Goal: Information Seeking & Learning: Learn about a topic

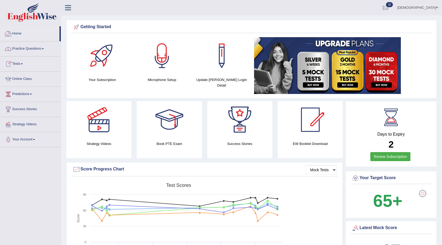
click at [27, 49] on link "Practice Questions" at bounding box center [30, 47] width 61 height 13
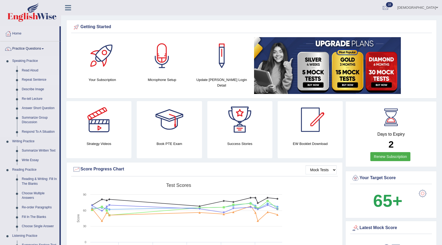
click at [36, 78] on link "Repeat Sentence" at bounding box center [39, 80] width 40 height 10
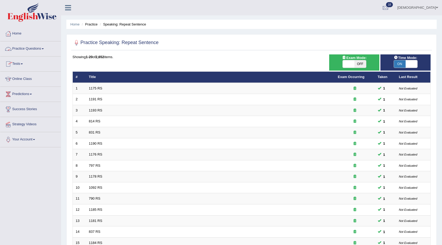
click at [23, 48] on link "Practice Questions" at bounding box center [30, 47] width 61 height 13
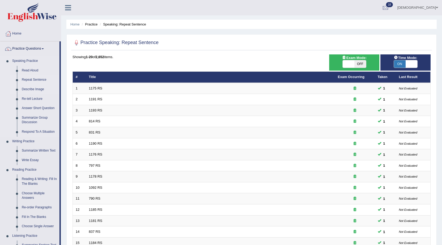
click at [24, 88] on link "Describe Image" at bounding box center [39, 90] width 40 height 10
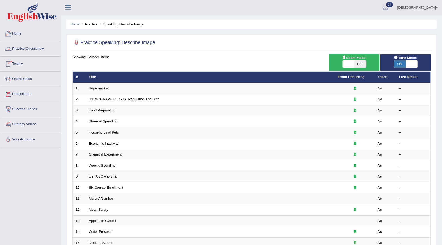
click at [15, 30] on link "Home" at bounding box center [30, 32] width 61 height 13
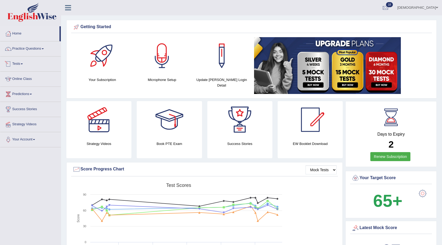
click at [20, 63] on link "Tests" at bounding box center [30, 63] width 61 height 13
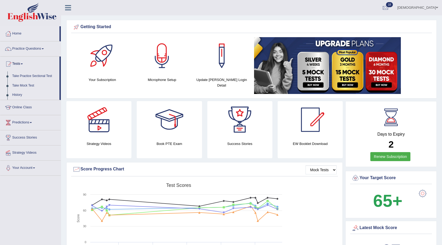
click at [19, 92] on link "History" at bounding box center [35, 95] width 50 height 10
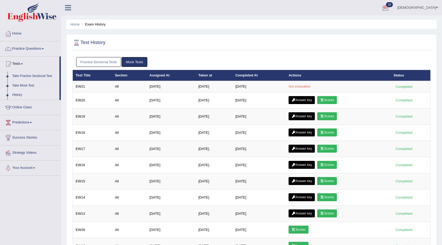
click at [429, 6] on link "[DEMOGRAPHIC_DATA]" at bounding box center [417, 7] width 49 height 14
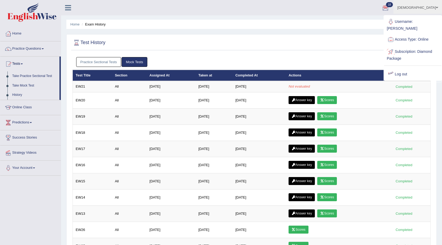
click at [405, 70] on link "Log out" at bounding box center [412, 74] width 57 height 12
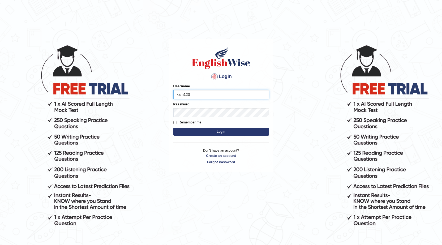
type input "kam123"
click at [173, 128] on button "Login" at bounding box center [221, 132] width 96 height 8
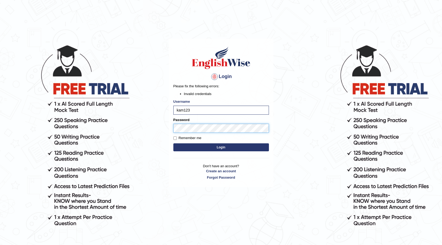
click at [168, 132] on main "Login Please fix the following errors: Invalid credentials Username kam123 Pass…" at bounding box center [221, 105] width 106 height 166
click at [200, 151] on button "Login" at bounding box center [221, 147] width 96 height 8
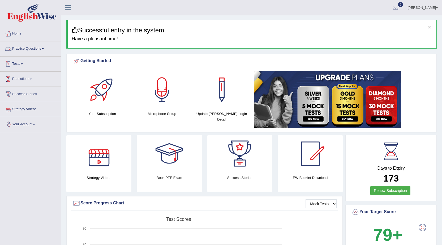
click at [40, 50] on link "Practice Questions" at bounding box center [30, 47] width 61 height 13
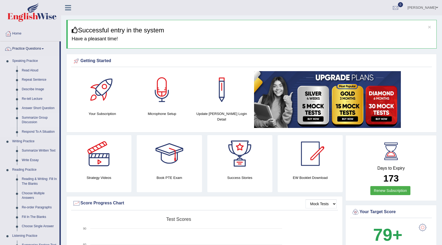
click at [34, 121] on link "Summarize Group Discussion" at bounding box center [39, 120] width 40 height 14
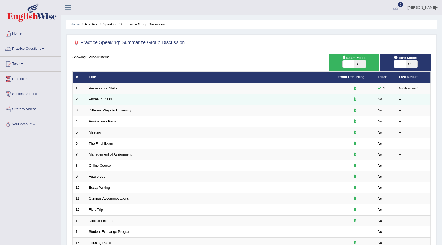
click at [100, 101] on link "Phone in Class" at bounding box center [100, 99] width 23 height 4
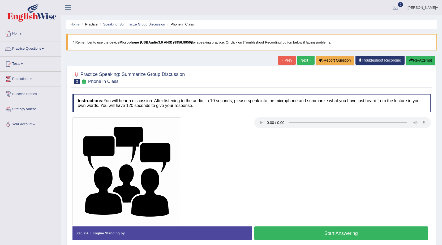
click at [123, 24] on link "Speaking: Summarize Group Discussion" at bounding box center [134, 24] width 62 height 4
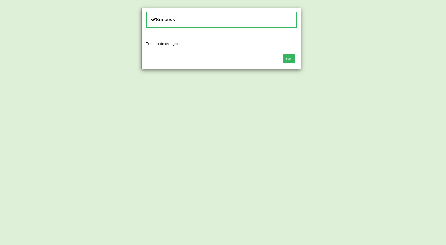
click at [291, 59] on button "OK" at bounding box center [289, 58] width 12 height 9
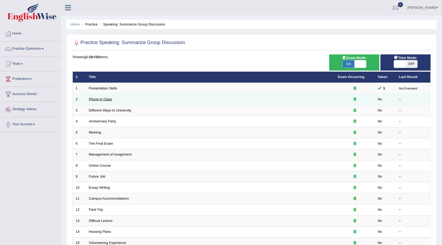
click at [105, 101] on link "Phone in Class" at bounding box center [100, 99] width 23 height 4
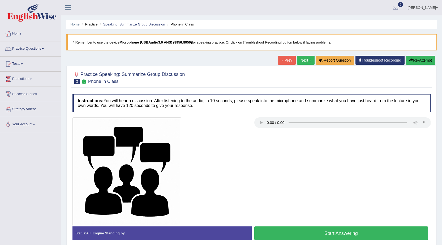
scroll to position [27, 0]
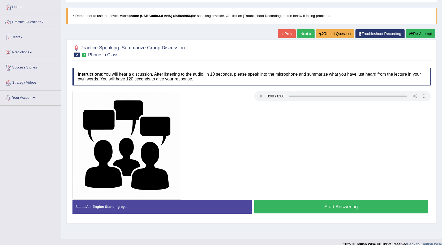
click at [301, 210] on button "Start Answering" at bounding box center [341, 207] width 174 height 14
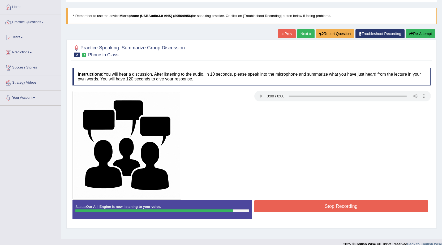
click at [301, 210] on button "Stop Recording" at bounding box center [341, 206] width 174 height 12
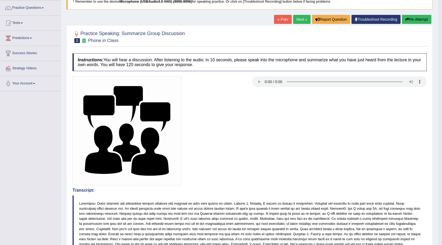
scroll to position [0, 0]
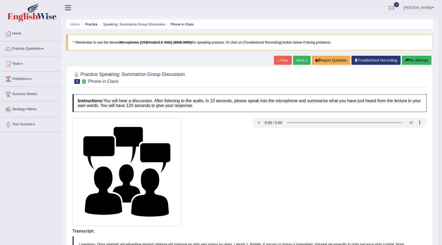
click at [301, 63] on link "Next »" at bounding box center [302, 60] width 18 height 9
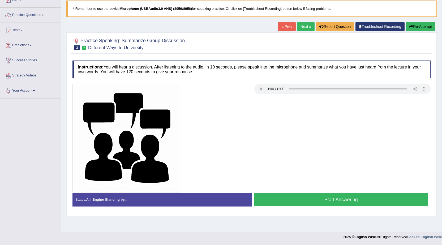
click at [361, 198] on button "Start Answering" at bounding box center [341, 200] width 174 height 14
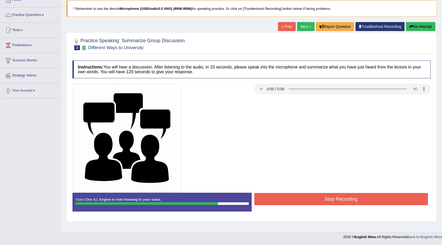
click at [357, 197] on button "Stop Recording" at bounding box center [341, 199] width 174 height 12
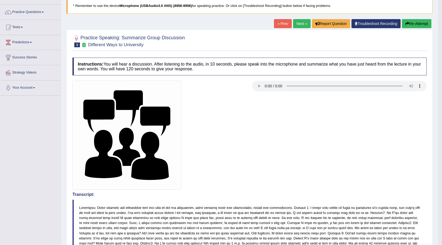
scroll to position [34, 0]
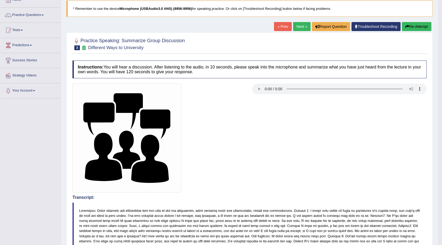
click at [422, 28] on button "Re-Attempt" at bounding box center [416, 26] width 29 height 9
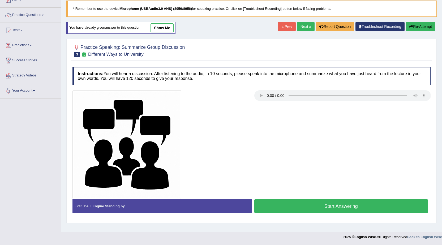
scroll to position [34, 0]
click at [378, 210] on button "Start Answering" at bounding box center [341, 206] width 174 height 14
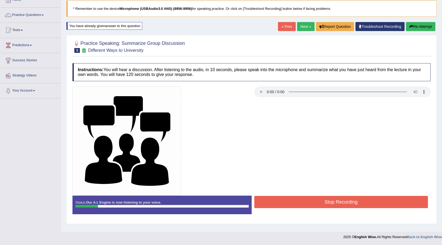
click at [345, 199] on button "Stop Recording" at bounding box center [341, 202] width 174 height 12
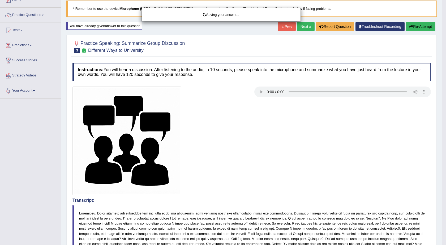
click at [418, 26] on div "Saving your answer..." at bounding box center [223, 122] width 446 height 245
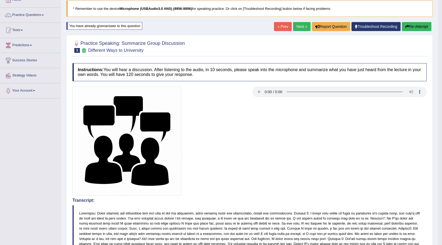
click at [409, 29] on button "Re-Attempt" at bounding box center [416, 26] width 29 height 9
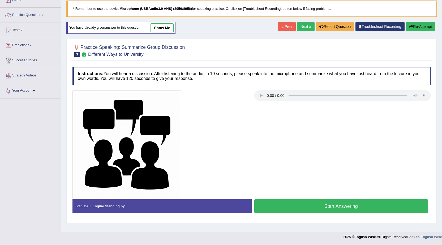
scroll to position [34, 0]
click at [331, 211] on button "Start Answering" at bounding box center [341, 206] width 174 height 14
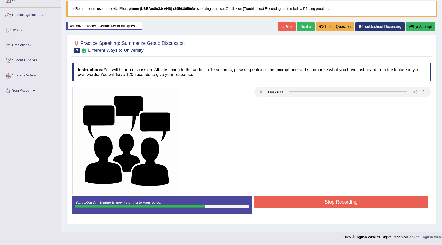
click at [362, 200] on button "Stop Recording" at bounding box center [341, 202] width 174 height 12
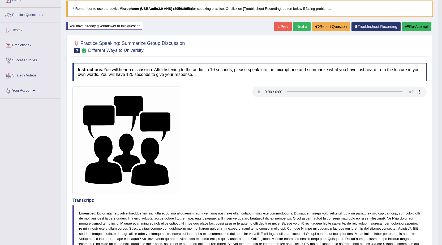
click at [299, 28] on link "Next »" at bounding box center [302, 26] width 18 height 9
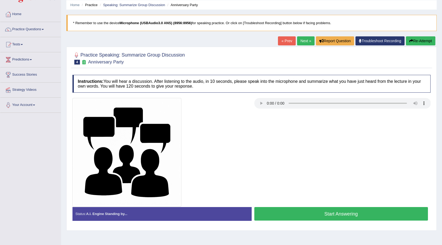
scroll to position [27, 0]
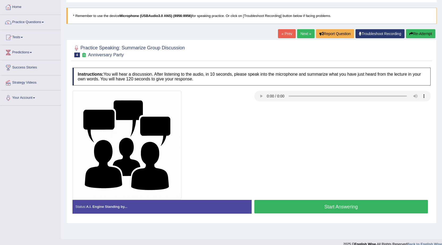
click at [323, 213] on button "Start Answering" at bounding box center [341, 207] width 174 height 14
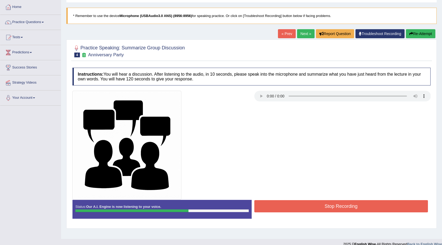
click at [313, 207] on button "Stop Recording" at bounding box center [341, 206] width 174 height 12
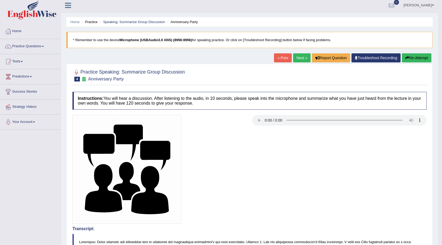
scroll to position [0, 0]
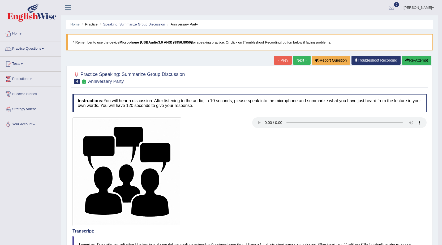
click at [427, 59] on button "Re-Attempt" at bounding box center [416, 60] width 29 height 9
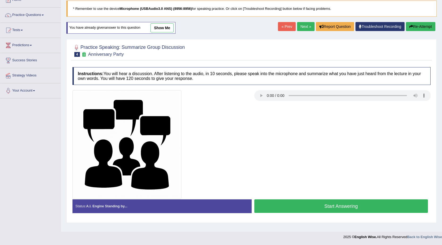
click at [327, 207] on button "Start Answering" at bounding box center [341, 206] width 174 height 14
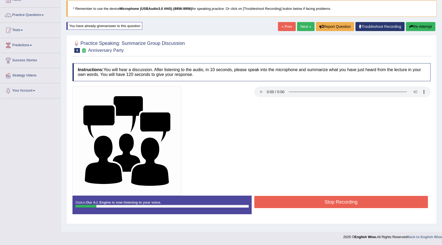
click at [419, 23] on button "Re-Attempt" at bounding box center [420, 26] width 29 height 9
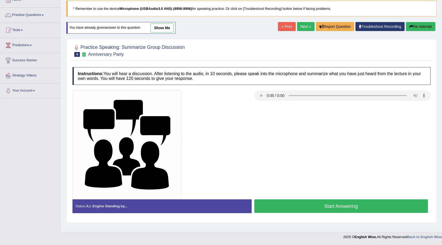
click at [345, 208] on button "Start Answering" at bounding box center [341, 206] width 174 height 14
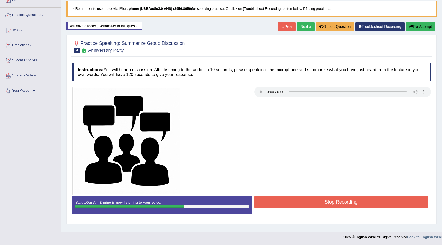
click at [349, 196] on button "Stop Recording" at bounding box center [341, 202] width 174 height 12
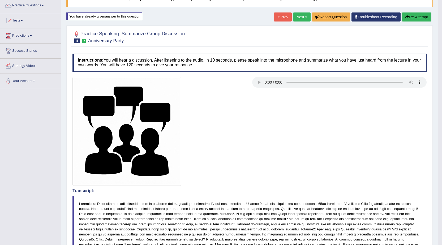
scroll to position [34, 0]
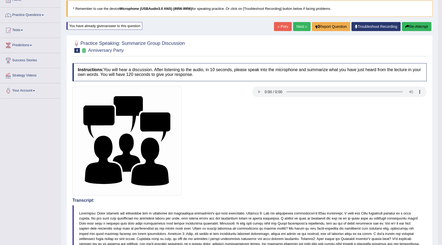
click at [402, 25] on button "Re-Attempt" at bounding box center [416, 26] width 29 height 9
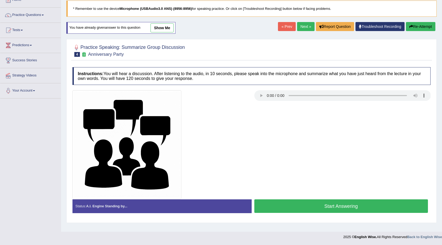
click at [320, 209] on button "Start Answering" at bounding box center [341, 206] width 174 height 14
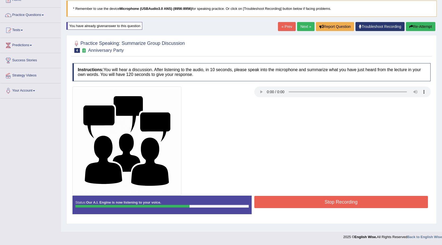
click at [352, 200] on button "Stop Recording" at bounding box center [341, 202] width 174 height 12
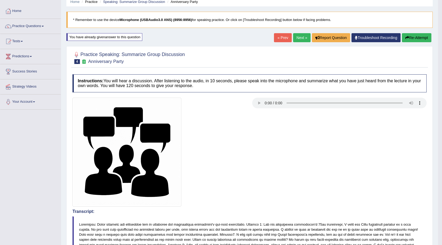
scroll to position [22, 0]
click at [296, 39] on link "Next »" at bounding box center [302, 37] width 18 height 9
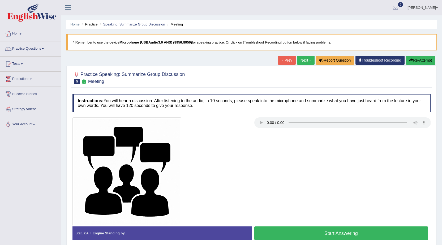
click at [307, 233] on button "Start Answering" at bounding box center [341, 233] width 174 height 14
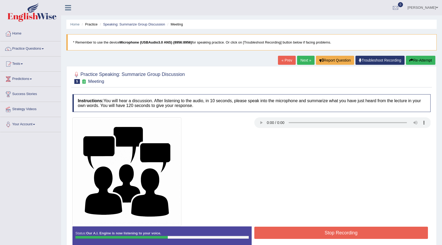
click at [281, 227] on button "Stop Recording" at bounding box center [341, 233] width 174 height 12
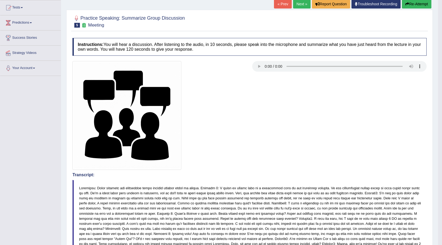
scroll to position [53, 0]
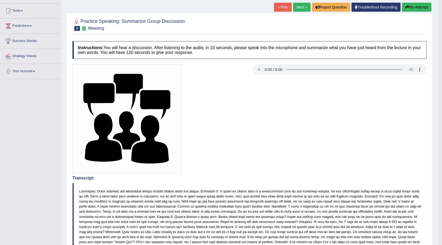
click at [303, 11] on link "Next »" at bounding box center [302, 7] width 18 height 9
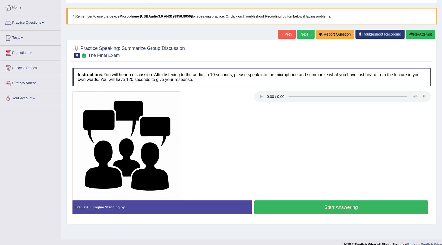
scroll to position [27, 0]
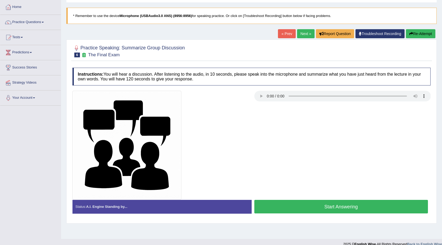
click at [297, 208] on button "Start Answering" at bounding box center [341, 207] width 174 height 14
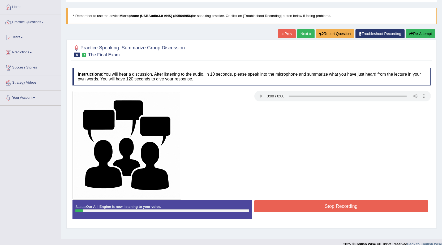
click at [293, 208] on button "Stop Recording" at bounding box center [341, 206] width 174 height 12
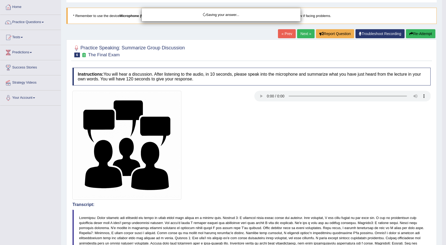
click at [413, 40] on div "Saving your answer..." at bounding box center [223, 122] width 446 height 245
click at [416, 37] on div "Saving your answer..." at bounding box center [223, 122] width 446 height 245
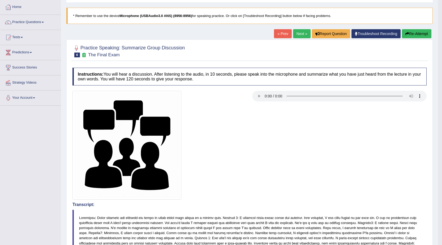
click at [416, 35] on button "Re-Attempt" at bounding box center [416, 33] width 29 height 9
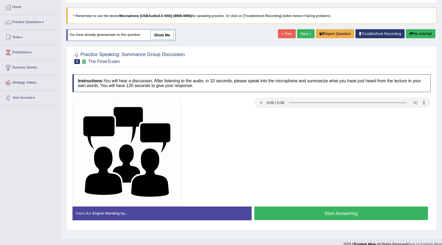
click at [354, 212] on button "Start Answering" at bounding box center [341, 213] width 174 height 14
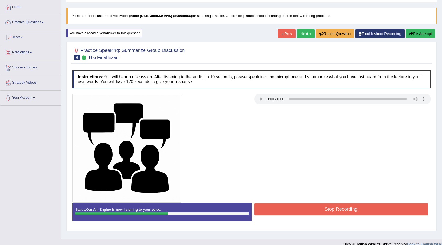
click at [358, 210] on button "Stop Recording" at bounding box center [341, 209] width 174 height 12
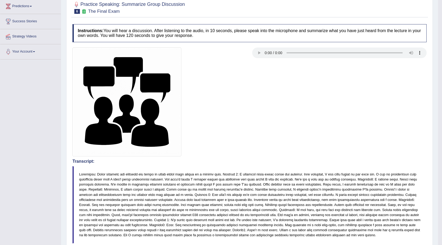
scroll to position [8, 0]
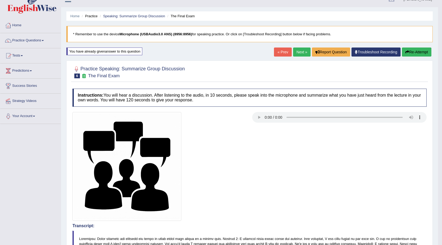
click at [412, 54] on button "Re-Attempt" at bounding box center [416, 51] width 29 height 9
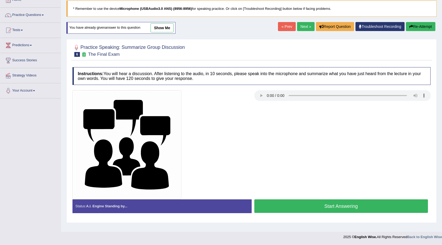
click at [321, 210] on button "Start Answering" at bounding box center [341, 206] width 174 height 14
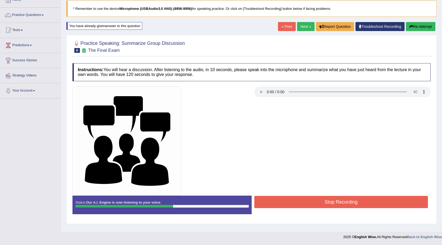
click at [325, 201] on button "Stop Recording" at bounding box center [341, 202] width 174 height 12
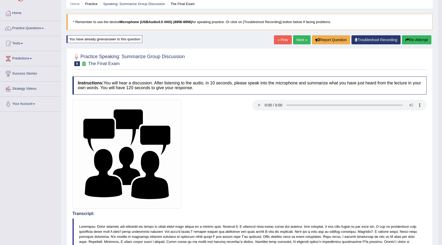
scroll to position [7, 0]
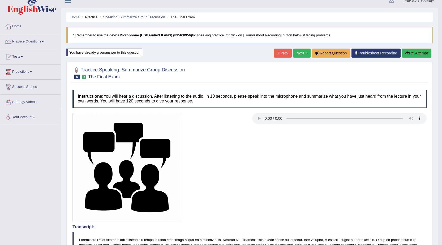
click at [306, 52] on link "Next »" at bounding box center [302, 53] width 18 height 9
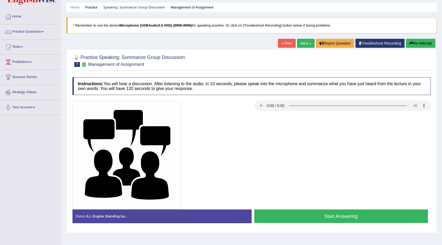
scroll to position [34, 0]
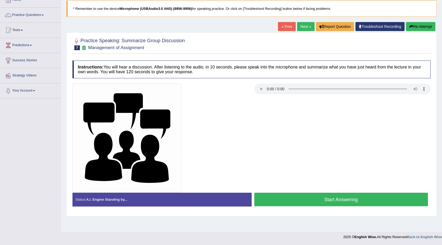
click at [288, 200] on button "Start Answering" at bounding box center [341, 200] width 174 height 14
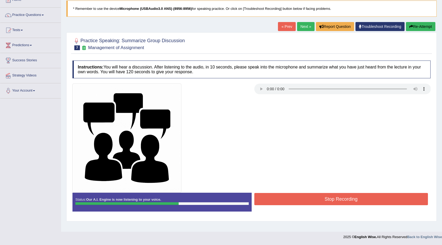
click at [288, 200] on button "Stop Recording" at bounding box center [341, 199] width 174 height 12
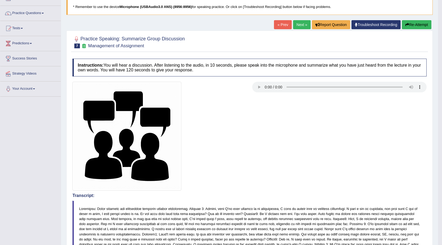
scroll to position [32, 0]
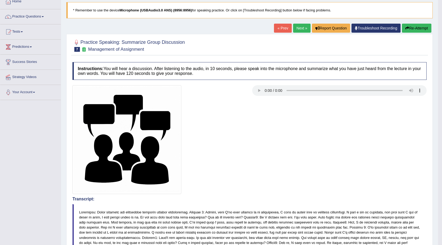
click at [423, 31] on button "Re-Attempt" at bounding box center [416, 28] width 29 height 9
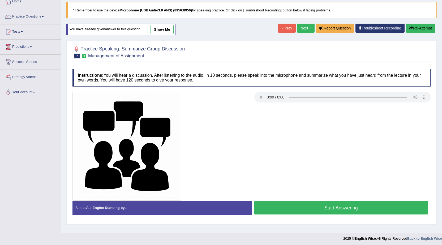
click at [324, 211] on button "Start Answering" at bounding box center [341, 208] width 174 height 14
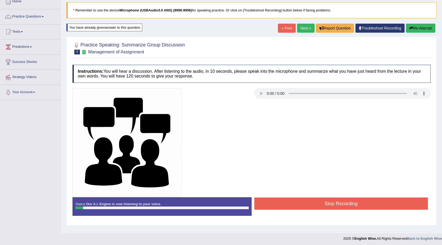
click at [358, 198] on button "Stop Recording" at bounding box center [341, 203] width 174 height 12
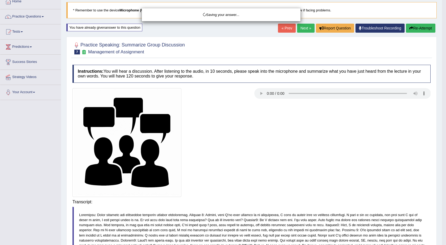
click at [419, 30] on div "Saving your answer..." at bounding box center [223, 122] width 446 height 245
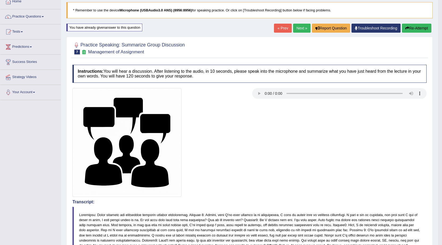
click at [408, 31] on button "Re-Attempt" at bounding box center [416, 28] width 29 height 9
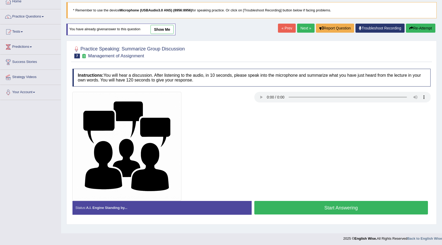
click at [366, 208] on button "Start Answering" at bounding box center [341, 208] width 174 height 14
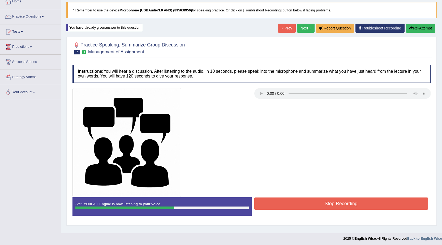
click at [367, 193] on div at bounding box center [251, 142] width 363 height 109
click at [370, 205] on button "Stop Recording" at bounding box center [341, 203] width 174 height 12
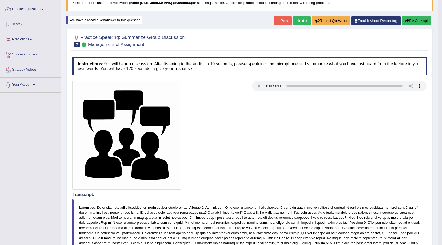
scroll to position [32, 0]
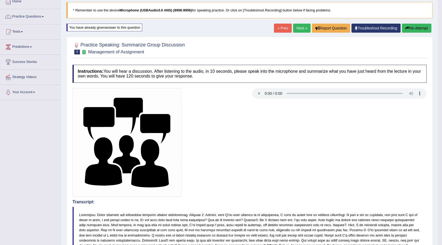
click at [416, 31] on button "Re-Attempt" at bounding box center [416, 28] width 29 height 9
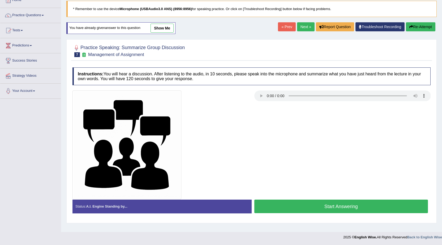
scroll to position [34, 0]
click at [313, 210] on button "Start Answering" at bounding box center [341, 206] width 174 height 14
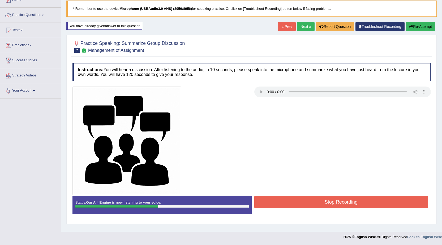
click at [317, 203] on button "Stop Recording" at bounding box center [341, 202] width 174 height 12
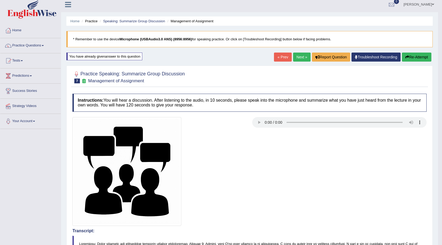
scroll to position [0, 0]
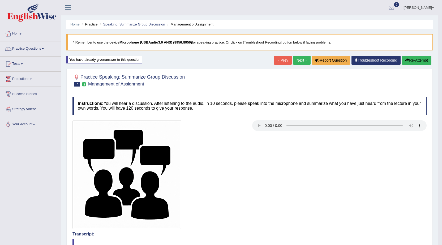
click at [415, 61] on button "Re-Attempt" at bounding box center [416, 60] width 29 height 9
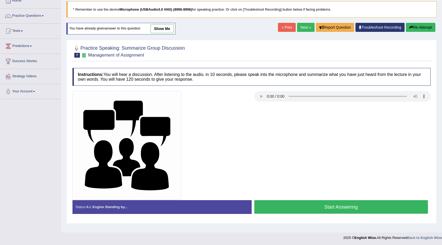
scroll to position [34, 0]
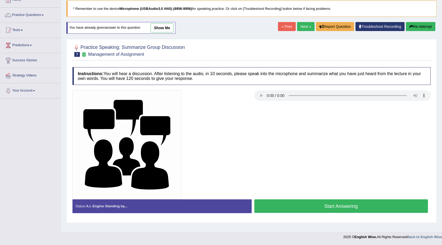
click at [297, 24] on link "Next »" at bounding box center [306, 26] width 18 height 9
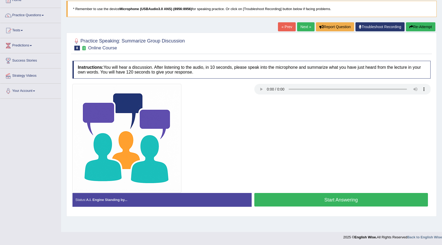
scroll to position [34, 0]
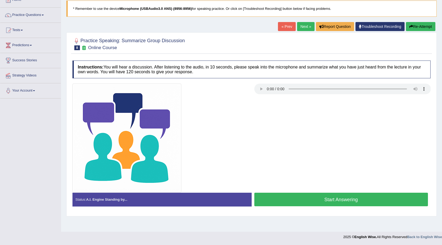
click at [303, 193] on button "Start Answering" at bounding box center [341, 200] width 174 height 14
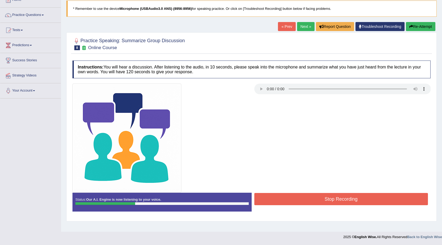
click at [307, 202] on button "Stop Recording" at bounding box center [341, 199] width 174 height 12
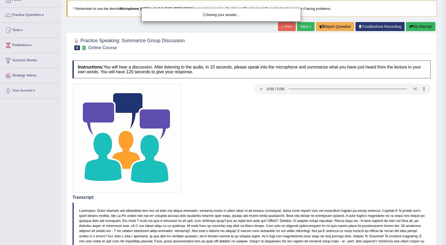
click at [420, 25] on div "Saving your answer..." at bounding box center [223, 122] width 446 height 245
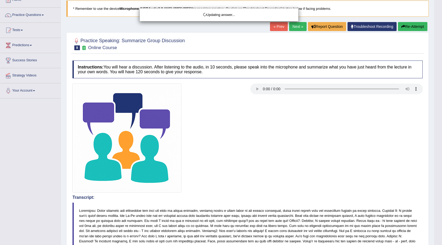
click at [420, 25] on button "Re-Attempt" at bounding box center [412, 26] width 29 height 9
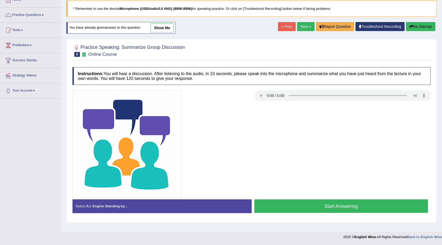
click at [338, 208] on button "Start Answering" at bounding box center [341, 206] width 174 height 14
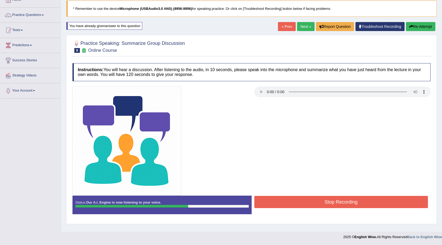
click at [346, 200] on button "Stop Recording" at bounding box center [341, 202] width 174 height 12
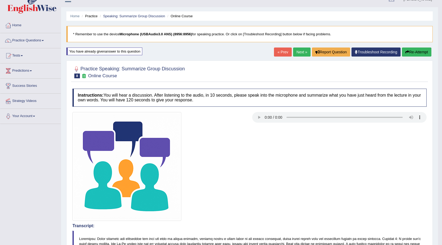
scroll to position [7, 0]
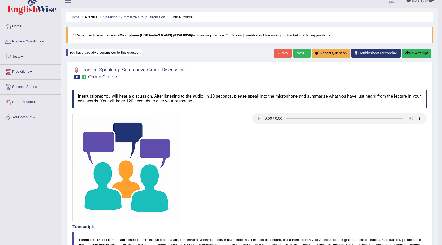
click at [284, 53] on link "« Prev" at bounding box center [283, 53] width 18 height 9
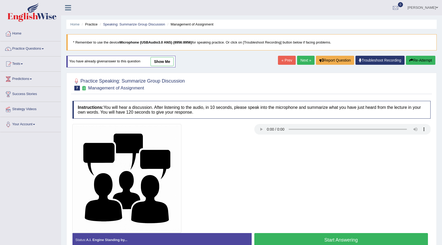
click at [167, 63] on link "show me" at bounding box center [161, 61] width 23 height 9
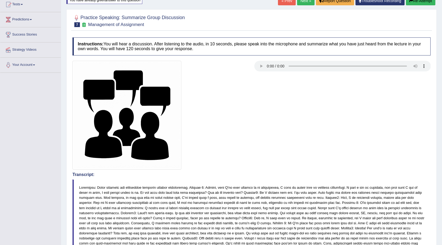
scroll to position [56, 0]
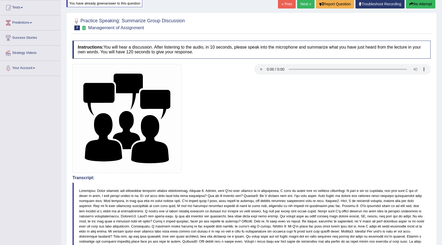
click at [298, 7] on link "Next »" at bounding box center [306, 3] width 18 height 9
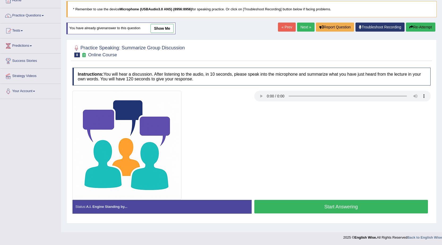
scroll to position [34, 0]
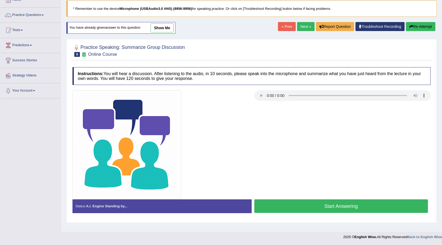
click at [320, 204] on button "Start Answering" at bounding box center [341, 206] width 174 height 14
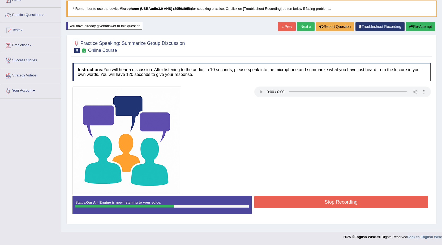
click at [324, 204] on button "Stop Recording" at bounding box center [341, 202] width 174 height 12
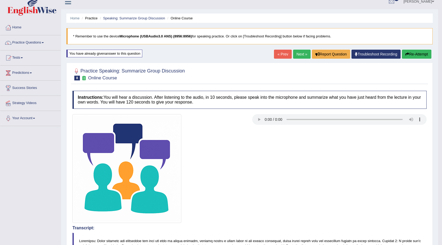
scroll to position [0, 0]
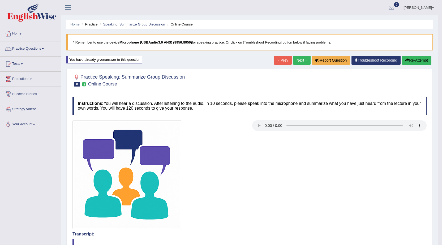
click at [296, 59] on link "Next »" at bounding box center [302, 60] width 18 height 9
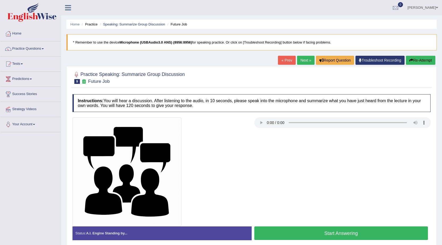
click at [285, 63] on link "« Prev" at bounding box center [287, 60] width 18 height 9
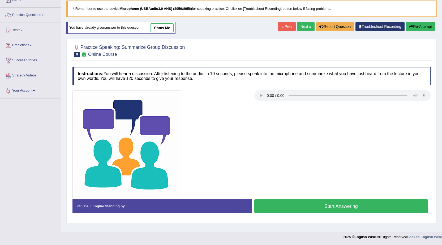
click at [301, 210] on button "Start Answering" at bounding box center [341, 206] width 174 height 14
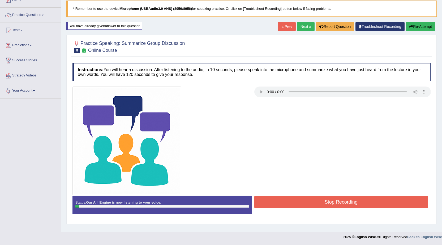
click at [313, 202] on button "Stop Recording" at bounding box center [341, 202] width 174 height 12
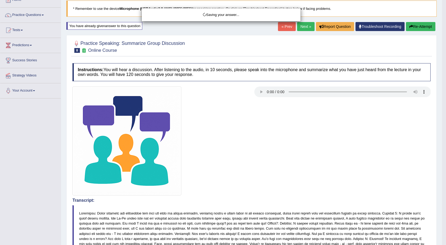
click at [413, 26] on div "Saving your answer..." at bounding box center [223, 122] width 446 height 245
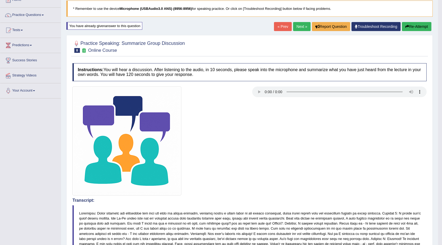
click at [411, 27] on button "Re-Attempt" at bounding box center [416, 26] width 29 height 9
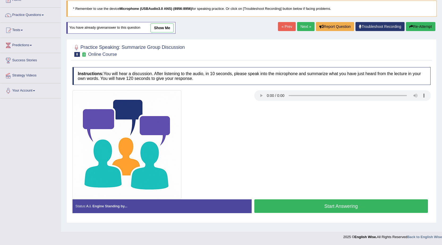
click at [313, 209] on button "Start Answering" at bounding box center [341, 206] width 174 height 14
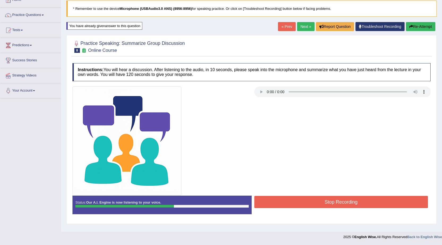
click at [291, 203] on button "Stop Recording" at bounding box center [341, 202] width 174 height 12
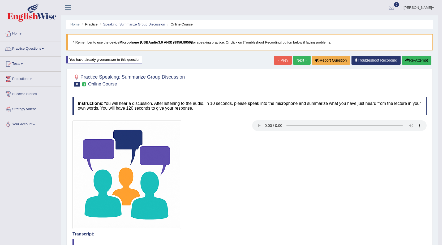
click at [294, 57] on link "Next »" at bounding box center [302, 60] width 18 height 9
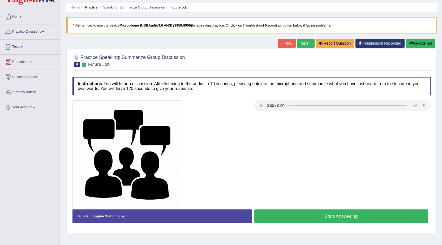
scroll to position [27, 0]
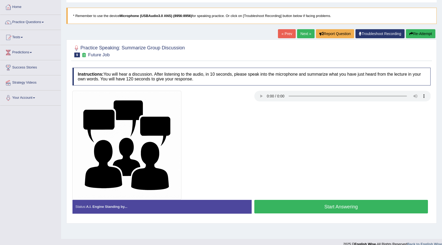
click at [281, 210] on button "Start Answering" at bounding box center [341, 207] width 174 height 14
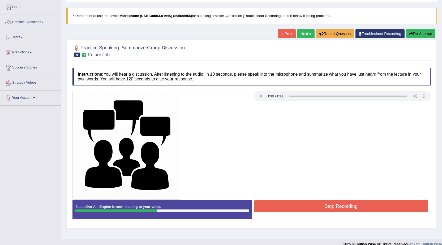
click at [284, 201] on button "Stop Recording" at bounding box center [341, 206] width 174 height 12
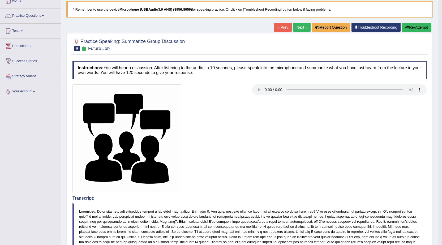
scroll to position [32, 0]
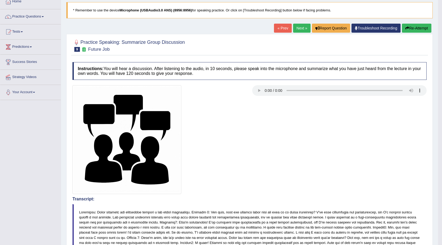
click at [421, 30] on button "Re-Attempt" at bounding box center [416, 28] width 29 height 9
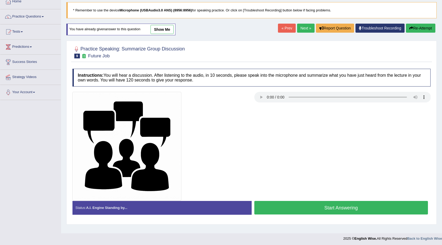
scroll to position [32, 0]
click at [324, 210] on button "Start Answering" at bounding box center [341, 208] width 174 height 14
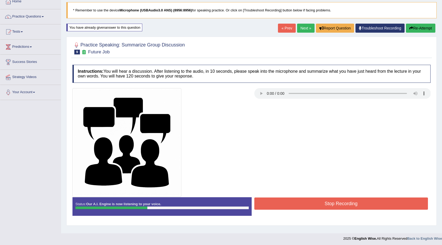
click at [341, 213] on div "Status: Our A.I. Engine is now listening to your voice. Start Answering Stop Re…" at bounding box center [251, 209] width 358 height 24
click at [339, 207] on button "Stop Recording" at bounding box center [341, 203] width 174 height 12
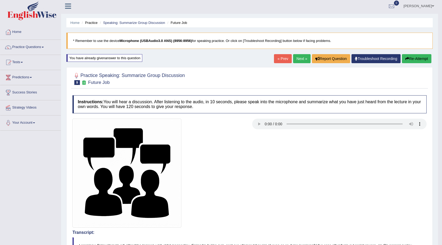
scroll to position [0, 0]
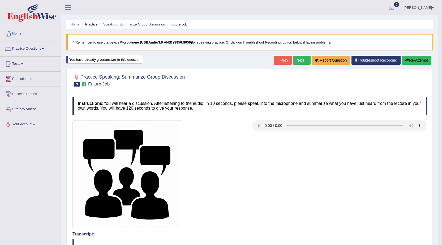
click at [301, 57] on link "Next »" at bounding box center [302, 60] width 18 height 9
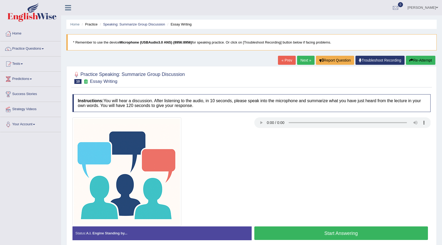
click at [285, 231] on button "Start Answering" at bounding box center [341, 233] width 174 height 14
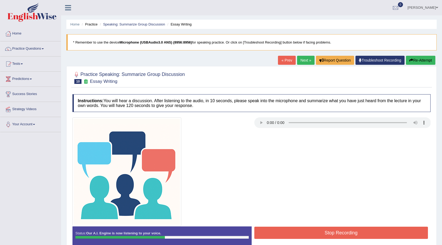
click at [287, 231] on button "Stop Recording" at bounding box center [341, 233] width 174 height 12
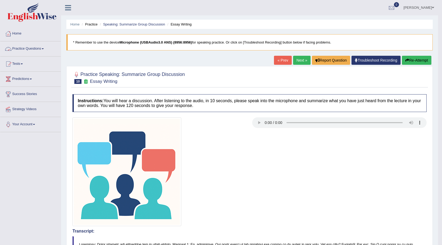
click at [23, 49] on link "Practice Questions" at bounding box center [30, 47] width 61 height 13
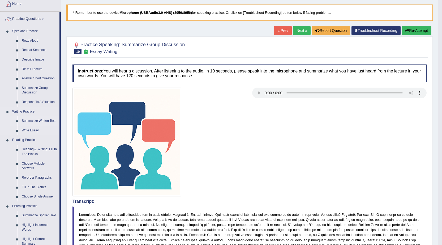
scroll to position [53, 0]
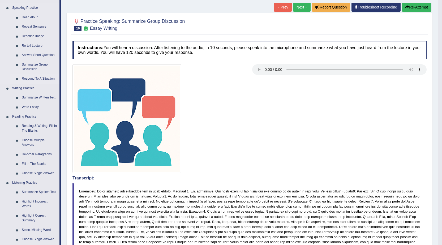
click at [41, 77] on link "Respond To A Situation" at bounding box center [39, 79] width 40 height 10
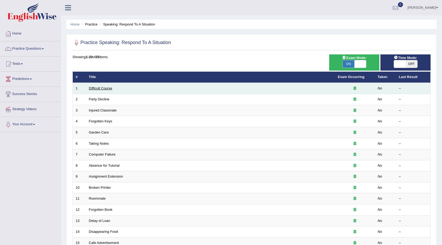
click at [102, 89] on link "Difficult Course" at bounding box center [100, 88] width 23 height 4
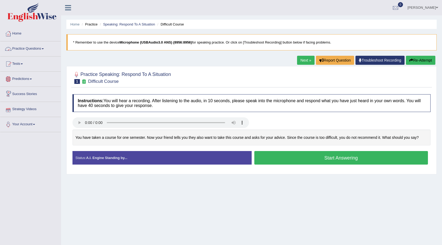
click at [41, 51] on link "Practice Questions" at bounding box center [30, 47] width 61 height 13
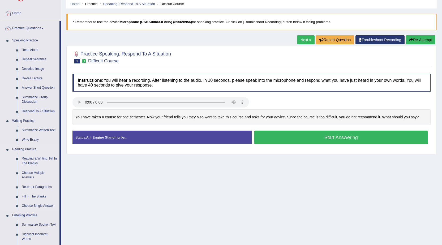
scroll to position [12, 0]
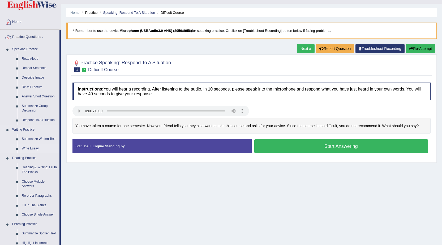
click at [34, 147] on link "Write Essay" at bounding box center [39, 149] width 40 height 10
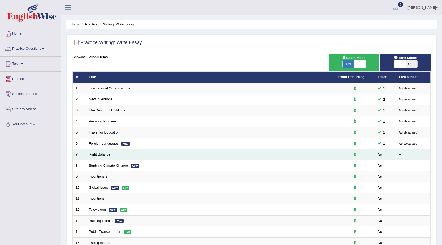
click at [98, 155] on link "Right Balance" at bounding box center [99, 154] width 21 height 4
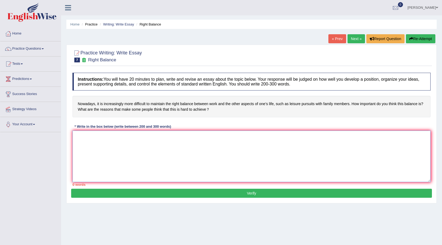
click at [98, 155] on textarea at bounding box center [251, 156] width 358 height 51
type textarea "Y"
type textarea "The increasing influence of"
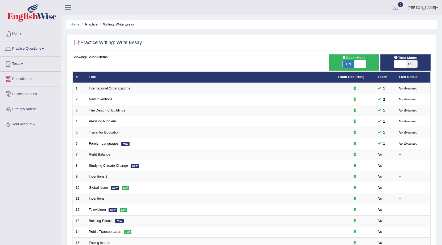
click at [411, 62] on span "OFF" at bounding box center [411, 63] width 12 height 7
checkbox input "true"
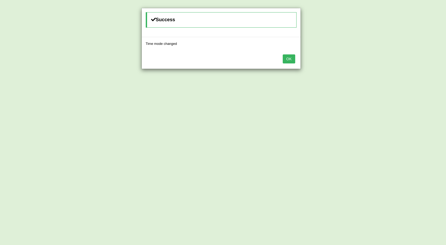
click at [290, 62] on button "OK" at bounding box center [289, 58] width 12 height 9
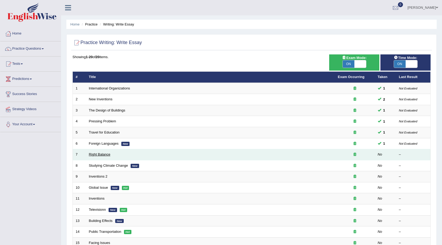
click at [103, 155] on link "Right Balance" at bounding box center [99, 154] width 21 height 4
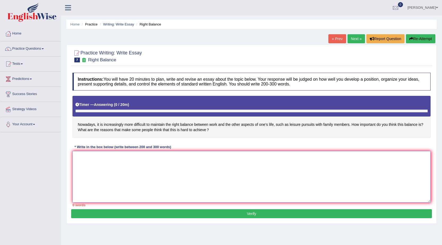
click at [103, 158] on textarea at bounding box center [251, 176] width 358 height 51
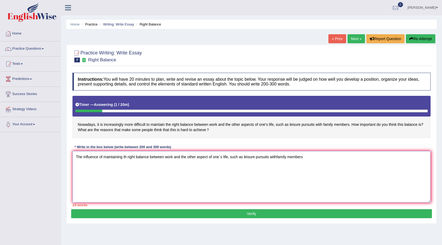
click at [277, 155] on textarea "The influence of maintaining th right balance between work and the other aspect…" at bounding box center [251, 176] width 358 height 51
click at [317, 159] on textarea "The influence of maintaining th right balance between work and the other aspect…" at bounding box center [251, 176] width 358 height 51
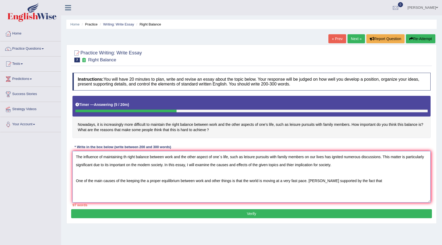
click at [315, 181] on textarea "The influence of maintaining th right balance between work and the other aspect…" at bounding box center [251, 176] width 358 height 51
click at [363, 181] on textarea "The influence of maintaining th right balance between work and the other aspect…" at bounding box center [251, 176] width 358 height 51
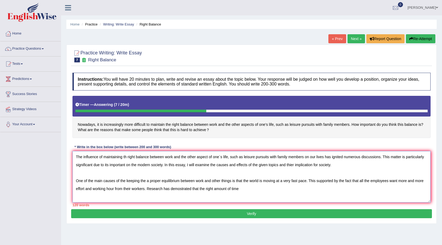
click at [205, 189] on textarea "The influence of maintaining th right balance between work and the other aspect…" at bounding box center [251, 176] width 358 height 51
click at [204, 190] on textarea "The influence of maintaining th right balance between work and the other aspect…" at bounding box center [251, 176] width 358 height 51
click at [209, 189] on textarea "The influence of maintaining th right balance between work and the other aspect…" at bounding box center [251, 176] width 358 height 51
click at [257, 190] on textarea "The influence of maintaining th right balance between work and the other aspect…" at bounding box center [251, 176] width 358 height 51
click at [205, 189] on textarea "The influence of maintaining th right balance between work and the other aspect…" at bounding box center [251, 176] width 358 height 51
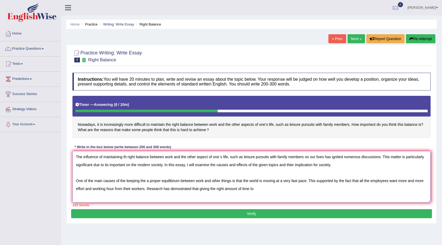
drag, startPoint x: 210, startPoint y: 189, endPoint x: 221, endPoint y: 193, distance: 11.7
click at [211, 189] on textarea "The influence of maintaining th right balance between work and the other aspect…" at bounding box center [251, 176] width 358 height 51
drag, startPoint x: 240, startPoint y: 189, endPoint x: 227, endPoint y: 189, distance: 12.5
click at [227, 189] on textarea "The influence of maintaining th right balance between work and the other aspect…" at bounding box center [251, 176] width 358 height 51
click at [261, 187] on textarea "The influence of maintaining th right balance between work and the other aspect…" at bounding box center [251, 176] width 358 height 51
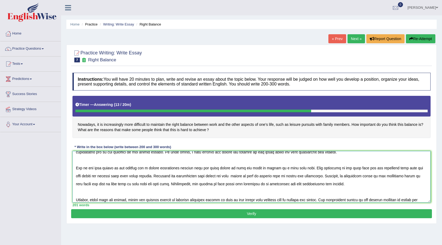
scroll to position [21, 0]
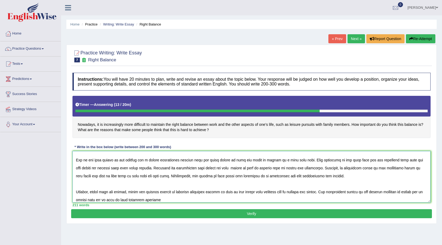
click at [402, 192] on textarea at bounding box center [251, 176] width 358 height 51
click at [405, 192] on textarea at bounding box center [251, 176] width 358 height 51
click at [422, 193] on textarea at bounding box center [251, 176] width 358 height 51
click at [191, 200] on textarea at bounding box center [251, 176] width 358 height 51
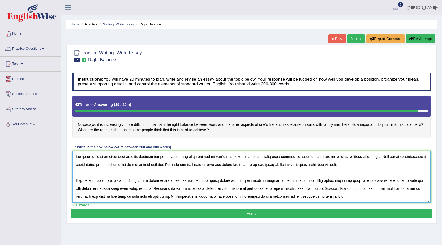
scroll to position [0, 0]
click at [126, 158] on textarea at bounding box center [251, 176] width 358 height 51
type textarea "The influence of maintaining the right balance between work and the other aspec…"
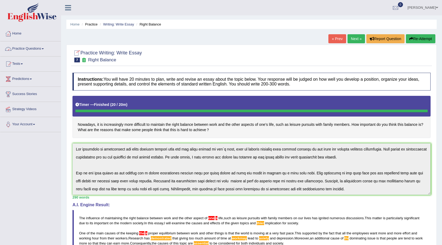
click at [43, 48] on link "Practice Questions" at bounding box center [30, 47] width 61 height 13
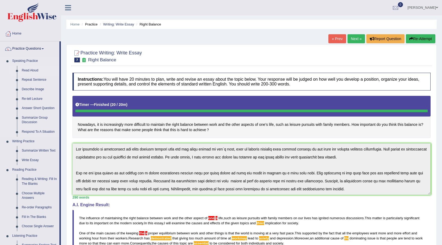
click at [27, 70] on link "Read Aloud" at bounding box center [39, 71] width 40 height 10
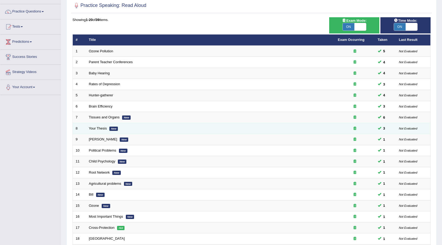
scroll to position [106, 0]
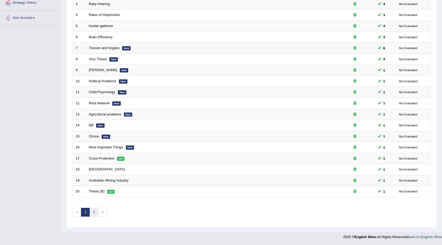
click at [93, 214] on link "2" at bounding box center [93, 212] width 9 height 9
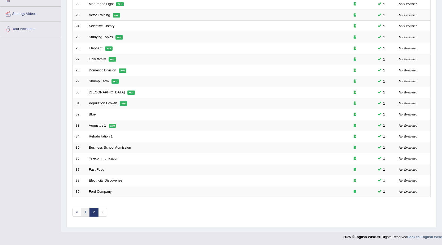
click at [84, 213] on link "1" at bounding box center [85, 212] width 9 height 9
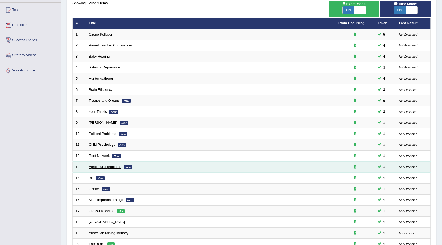
scroll to position [106, 0]
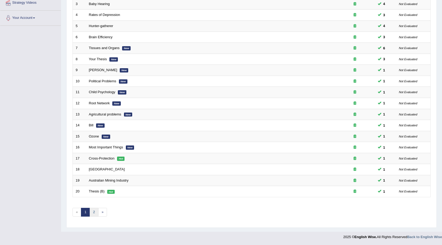
click at [94, 212] on link "2" at bounding box center [93, 212] width 9 height 9
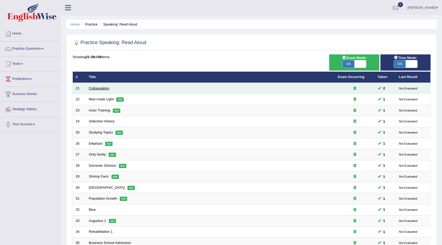
click at [102, 90] on link "Colloquialism" at bounding box center [99, 88] width 20 height 4
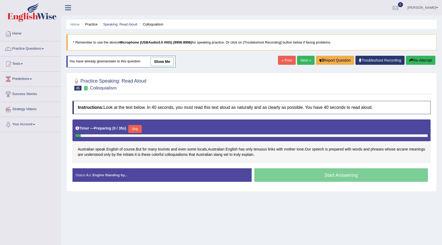
click at [163, 60] on link "show me" at bounding box center [161, 61] width 23 height 9
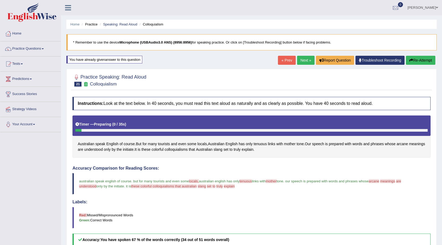
click at [414, 63] on button "Re-Attempt" at bounding box center [420, 60] width 29 height 9
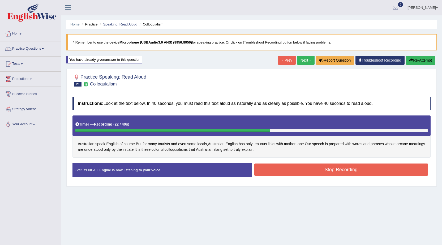
click at [362, 172] on button "Stop Recording" at bounding box center [341, 169] width 174 height 12
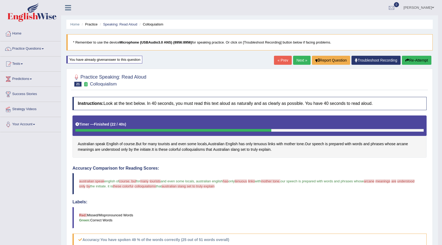
click at [416, 59] on button "Re-Attempt" at bounding box center [416, 60] width 29 height 9
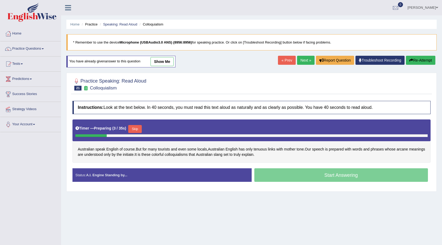
click at [135, 131] on button "Skip" at bounding box center [134, 129] width 13 height 8
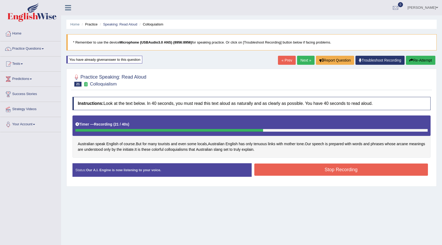
click at [275, 171] on button "Stop Recording" at bounding box center [341, 169] width 174 height 12
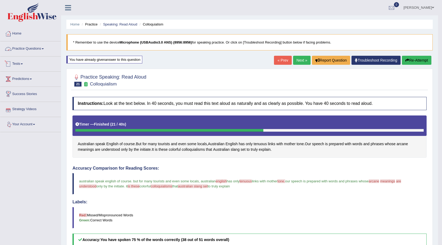
click at [33, 51] on link "Practice Questions" at bounding box center [30, 47] width 61 height 13
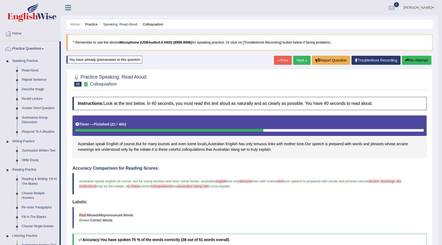
click at [412, 59] on button "Re-Attempt" at bounding box center [416, 60] width 29 height 9
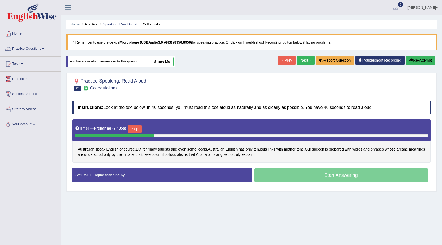
click at [136, 126] on button "Skip" at bounding box center [134, 129] width 13 height 8
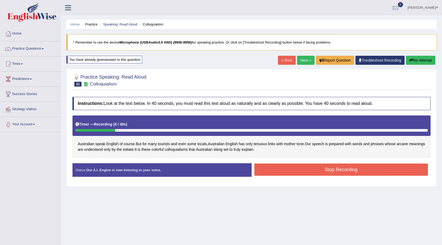
click at [425, 62] on button "Re-Attempt" at bounding box center [420, 60] width 29 height 9
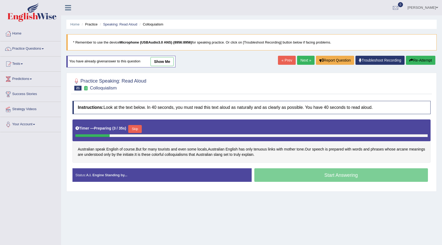
click at [140, 128] on button "Skip" at bounding box center [134, 129] width 13 height 8
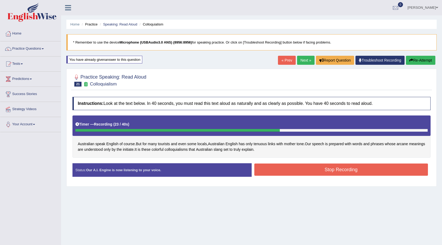
click at [303, 167] on button "Stop Recording" at bounding box center [341, 169] width 174 height 12
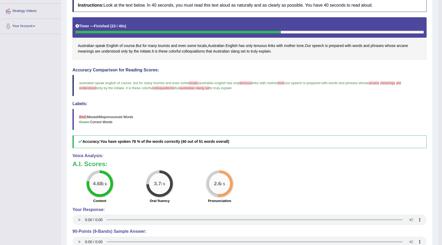
scroll to position [106, 0]
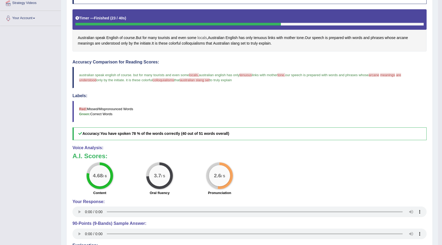
click at [203, 37] on span "locals" at bounding box center [202, 38] width 10 height 6
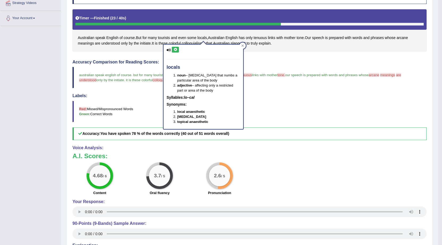
click at [174, 50] on icon at bounding box center [175, 49] width 4 height 3
click at [252, 106] on blockquote "Red: Missed/Mispronounced Words Green: Correct Words" at bounding box center [249, 111] width 354 height 21
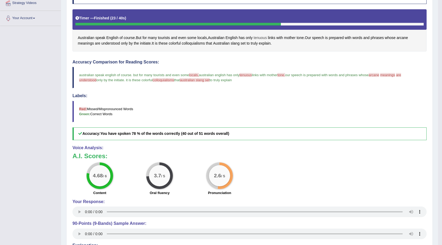
click at [266, 38] on span "tenuous" at bounding box center [259, 38] width 13 height 6
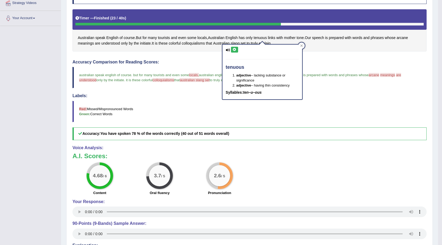
click at [236, 50] on icon at bounding box center [234, 49] width 4 height 3
click at [358, 115] on blockquote "Red: Missed/Mispronounced Words Green: Correct Words" at bounding box center [249, 111] width 354 height 21
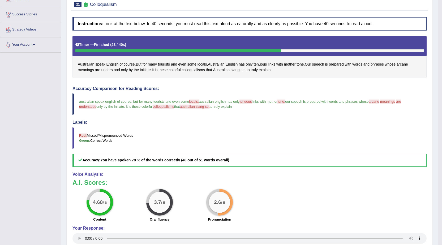
scroll to position [53, 0]
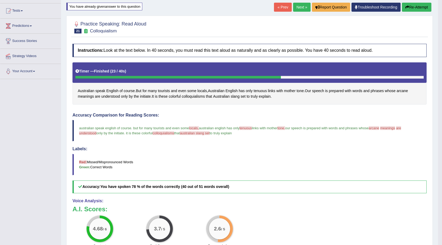
click at [419, 8] on button "Re-Attempt" at bounding box center [416, 7] width 29 height 9
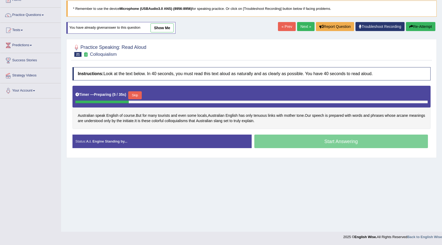
click at [140, 96] on button "Skip" at bounding box center [134, 95] width 13 height 8
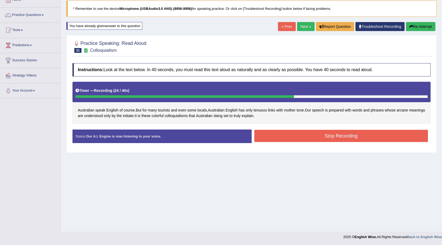
click at [271, 137] on button "Stop Recording" at bounding box center [341, 136] width 174 height 12
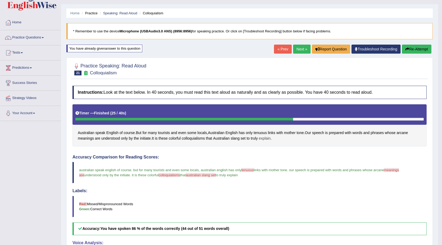
scroll to position [7, 0]
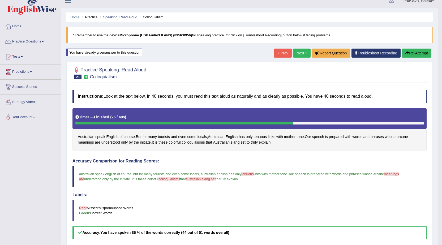
click at [412, 54] on button "Re-Attempt" at bounding box center [416, 53] width 29 height 9
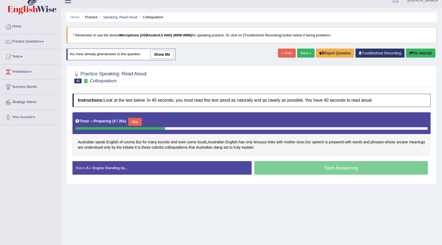
click at [138, 122] on button "Skip" at bounding box center [134, 122] width 13 height 8
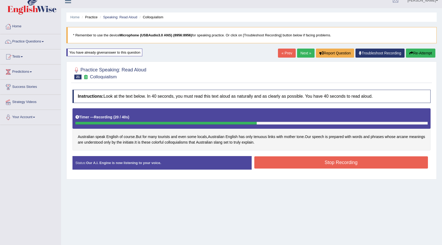
click at [275, 163] on button "Stop Recording" at bounding box center [341, 162] width 174 height 12
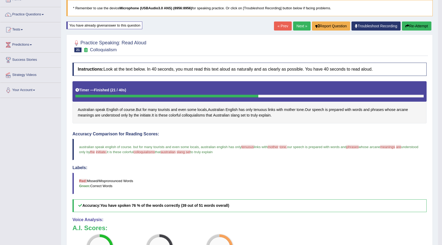
scroll to position [34, 0]
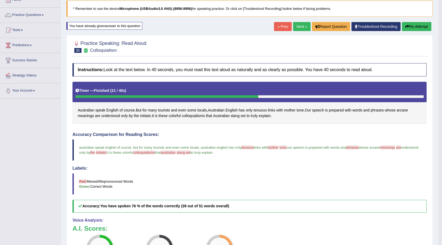
click at [409, 28] on button "Re-Attempt" at bounding box center [416, 26] width 29 height 9
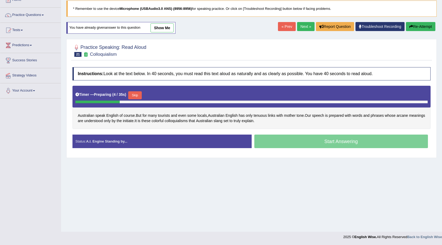
click at [135, 96] on button "Skip" at bounding box center [134, 95] width 13 height 8
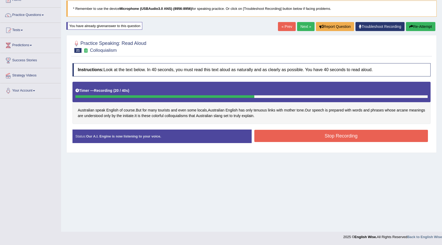
click at [267, 138] on button "Stop Recording" at bounding box center [341, 136] width 174 height 12
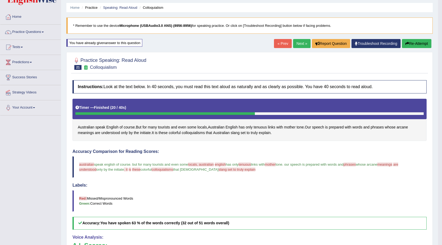
scroll to position [7, 0]
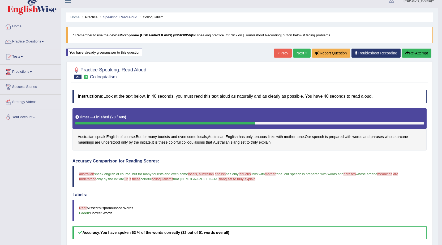
click at [427, 52] on button "Re-Attempt" at bounding box center [416, 53] width 29 height 9
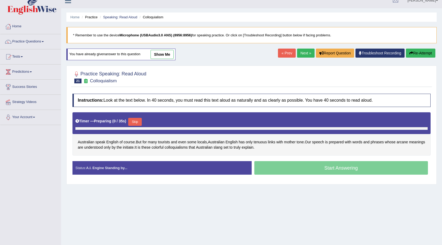
scroll to position [7, 0]
click at [133, 121] on button "Skip" at bounding box center [134, 122] width 13 height 8
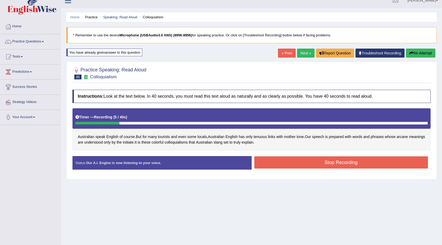
click at [425, 50] on button "Re-Attempt" at bounding box center [420, 53] width 29 height 9
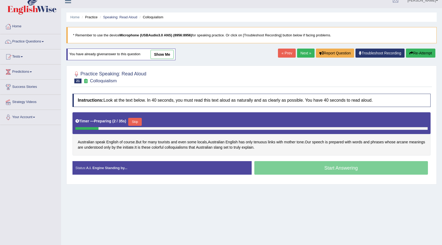
click at [141, 120] on button "Skip" at bounding box center [134, 122] width 13 height 8
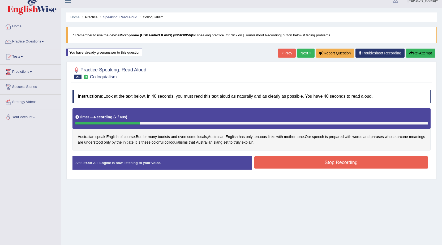
click at [423, 52] on button "Re-Attempt" at bounding box center [420, 53] width 29 height 9
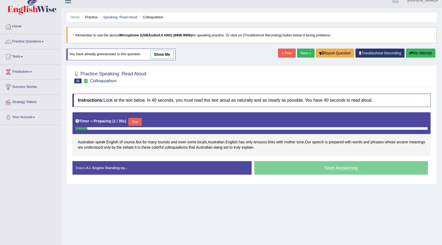
click at [135, 120] on button "Skip" at bounding box center [134, 122] width 13 height 8
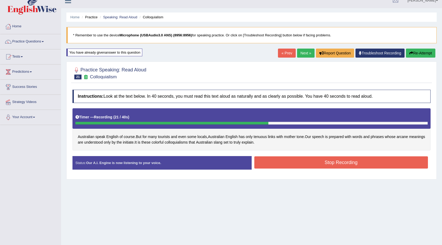
click at [277, 163] on button "Stop Recording" at bounding box center [341, 162] width 174 height 12
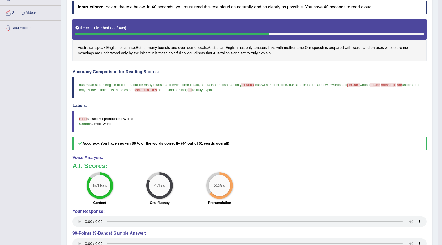
scroll to position [87, 0]
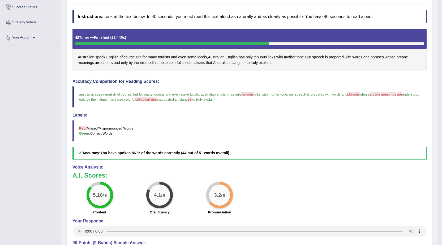
click at [194, 61] on span "colloquialisms" at bounding box center [193, 63] width 23 height 6
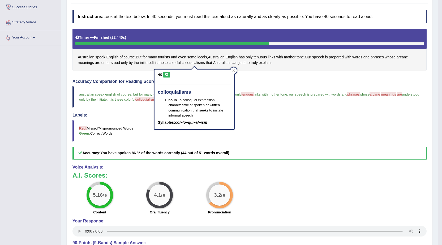
click at [168, 73] on icon at bounding box center [167, 74] width 4 height 3
click at [291, 113] on h4 "Labels:" at bounding box center [249, 115] width 354 height 5
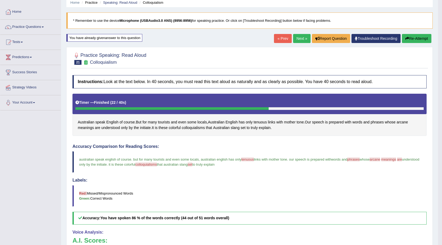
scroll to position [7, 0]
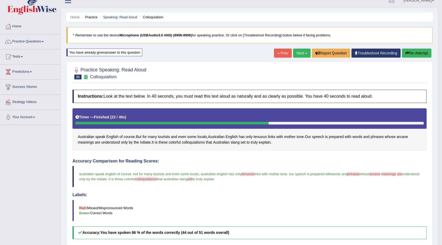
click at [293, 53] on link "Next »" at bounding box center [302, 53] width 18 height 9
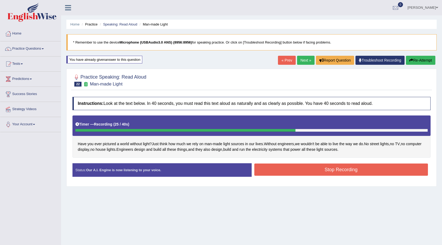
click at [302, 172] on button "Stop Recording" at bounding box center [341, 169] width 174 height 12
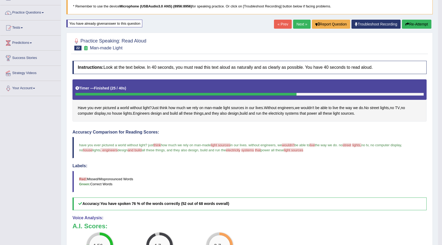
scroll to position [27, 0]
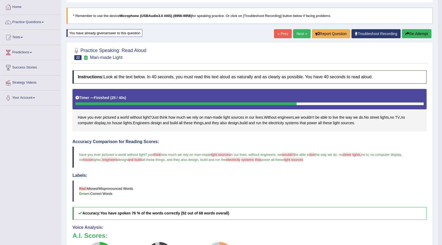
click at [417, 35] on button "Re-Attempt" at bounding box center [416, 33] width 29 height 9
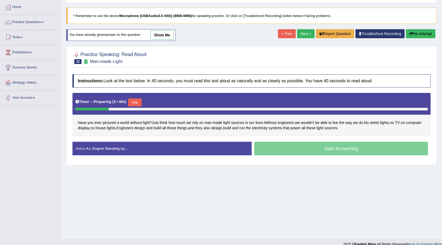
click at [137, 103] on button "Skip" at bounding box center [134, 102] width 13 height 8
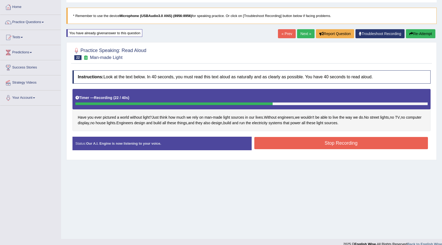
click at [268, 144] on button "Stop Recording" at bounding box center [341, 143] width 174 height 12
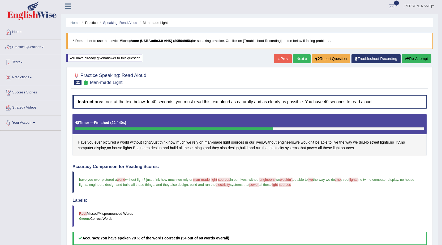
scroll to position [53, 0]
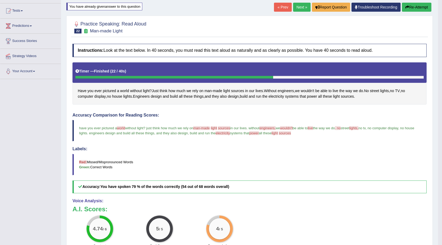
click at [420, 8] on button "Re-Attempt" at bounding box center [416, 7] width 29 height 9
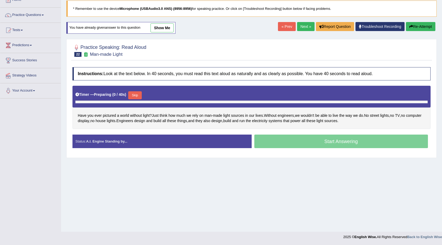
scroll to position [34, 0]
click at [137, 95] on button "Skip" at bounding box center [134, 95] width 13 height 8
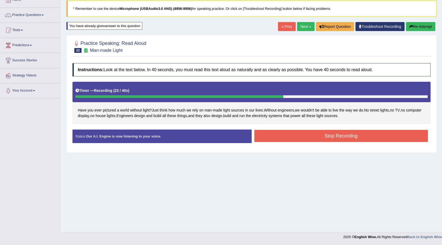
click at [257, 137] on button "Stop Recording" at bounding box center [341, 136] width 174 height 12
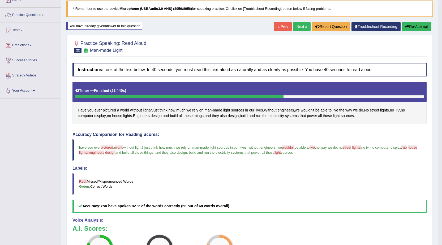
click at [295, 28] on link "Next »" at bounding box center [302, 26] width 18 height 9
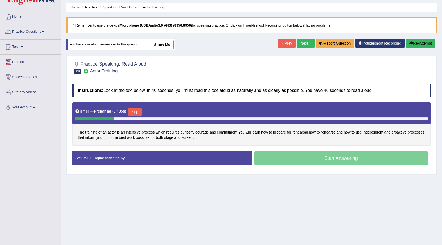
scroll to position [27, 0]
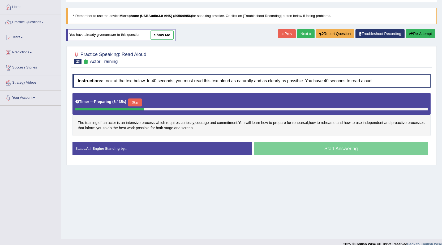
click at [140, 100] on button "Skip" at bounding box center [134, 102] width 13 height 8
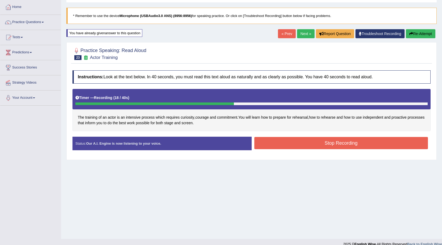
click at [280, 145] on button "Stop Recording" at bounding box center [341, 143] width 174 height 12
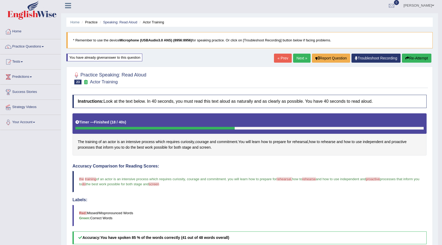
scroll to position [0, 0]
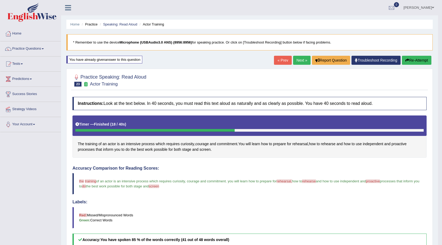
click at [411, 59] on button "Re-Attempt" at bounding box center [416, 60] width 29 height 9
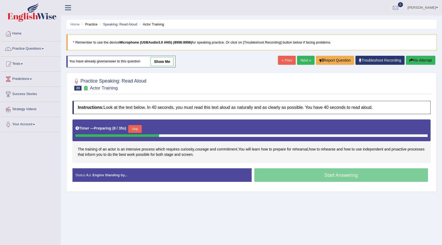
click at [139, 129] on button "Skip" at bounding box center [134, 129] width 13 height 8
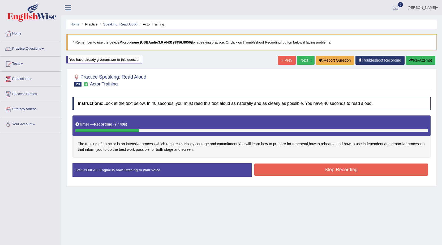
click at [424, 63] on button "Re-Attempt" at bounding box center [420, 60] width 29 height 9
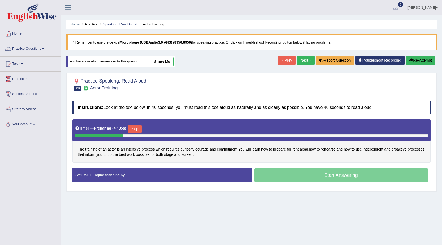
click at [141, 130] on button "Skip" at bounding box center [134, 129] width 13 height 8
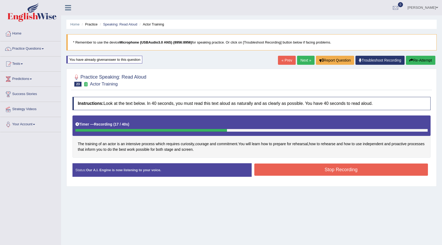
click at [284, 167] on button "Stop Recording" at bounding box center [341, 169] width 174 height 12
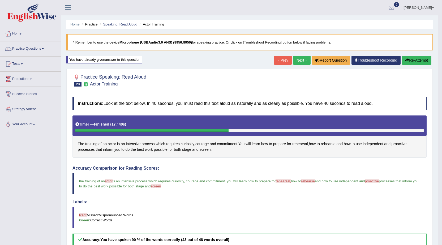
click at [300, 63] on link "Next »" at bounding box center [302, 60] width 18 height 9
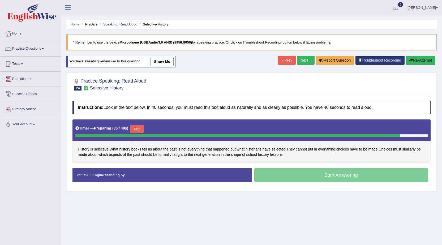
click at [143, 129] on button "Skip" at bounding box center [136, 129] width 13 height 8
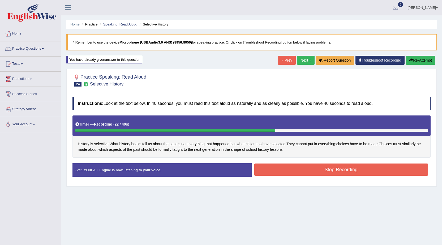
click at [287, 171] on button "Stop Recording" at bounding box center [341, 169] width 174 height 12
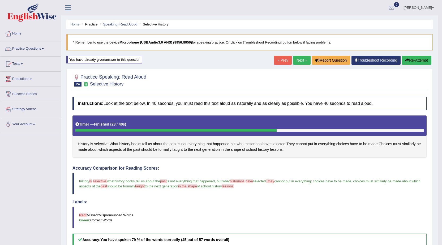
click at [423, 60] on button "Re-Attempt" at bounding box center [416, 60] width 29 height 9
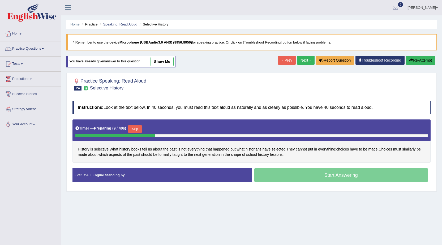
click at [139, 130] on button "Skip" at bounding box center [134, 129] width 13 height 8
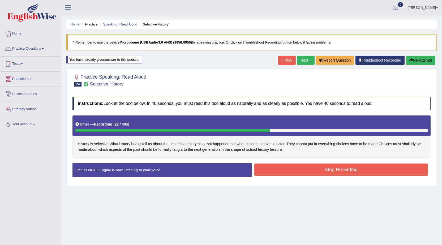
click at [279, 170] on button "Stop Recording" at bounding box center [341, 169] width 174 height 12
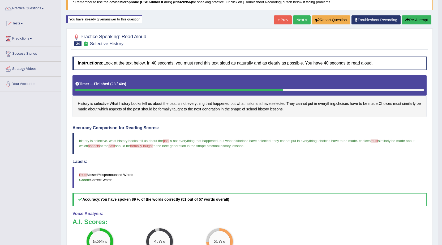
scroll to position [27, 0]
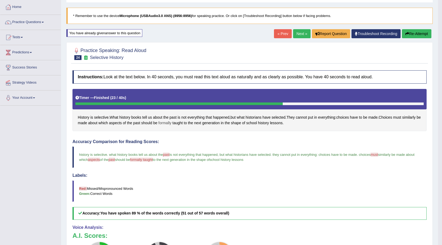
click at [170, 120] on span "formally" at bounding box center [164, 123] width 13 height 6
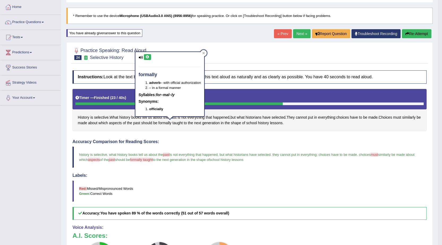
click at [148, 57] on icon at bounding box center [147, 56] width 4 height 3
click at [153, 161] on span "formally taught" at bounding box center [141, 160] width 23 height 4
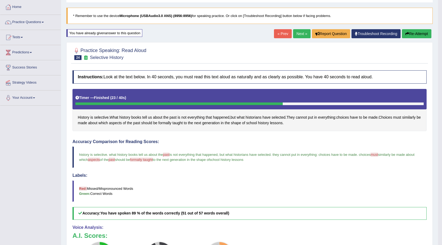
click at [153, 161] on span "formally taught" at bounding box center [141, 160] width 23 height 4
click at [182, 122] on span "taught" at bounding box center [177, 123] width 10 height 6
click at [186, 87] on icon at bounding box center [184, 85] width 4 height 3
click at [169, 123] on span "formally" at bounding box center [164, 123] width 13 height 6
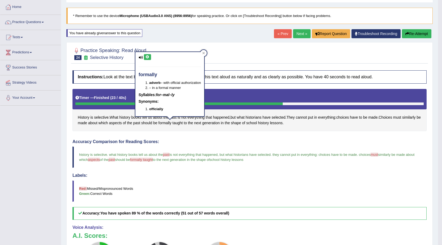
click at [169, 157] on blockquote "history is selective . what history books tell us about the past boss is not ev…" at bounding box center [249, 156] width 354 height 21
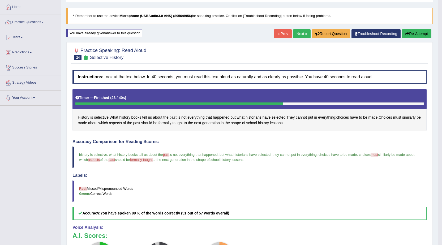
click at [176, 118] on span "past" at bounding box center [173, 118] width 7 height 6
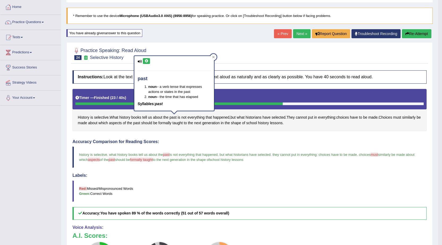
click at [148, 59] on button at bounding box center [146, 61] width 7 height 6
click at [196, 140] on h4 "Accuracy Comparison for Reading Scores:" at bounding box center [249, 141] width 354 height 5
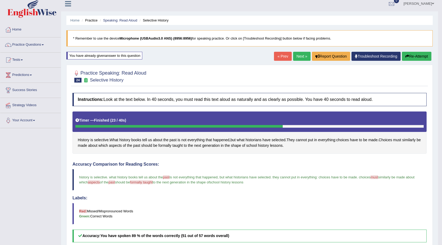
scroll to position [0, 0]
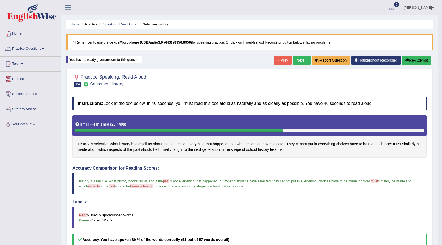
click at [411, 62] on button "Re-Attempt" at bounding box center [416, 60] width 29 height 9
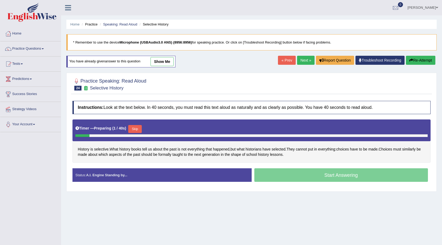
click at [136, 131] on button "Skip" at bounding box center [134, 129] width 13 height 8
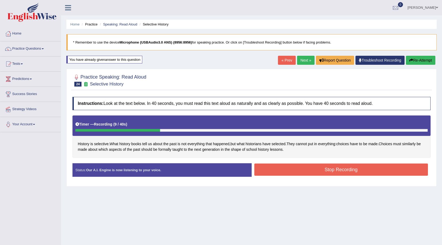
click at [423, 58] on button "Re-Attempt" at bounding box center [420, 60] width 29 height 9
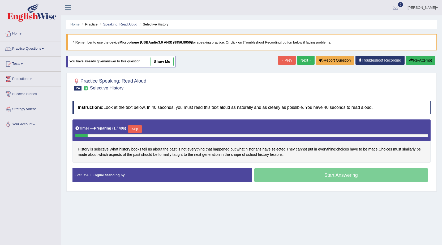
click at [135, 127] on button "Skip" at bounding box center [134, 129] width 13 height 8
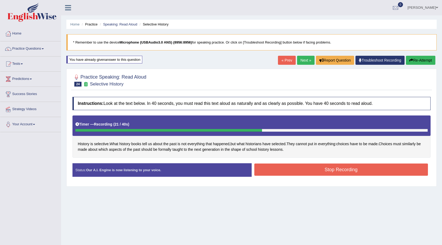
click at [278, 173] on button "Stop Recording" at bounding box center [341, 169] width 174 height 12
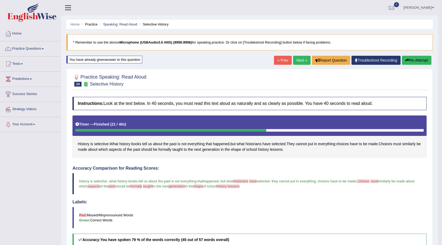
click at [416, 61] on button "Re-Attempt" at bounding box center [416, 60] width 29 height 9
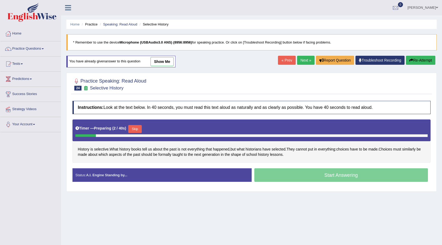
click at [140, 127] on button "Skip" at bounding box center [134, 129] width 13 height 8
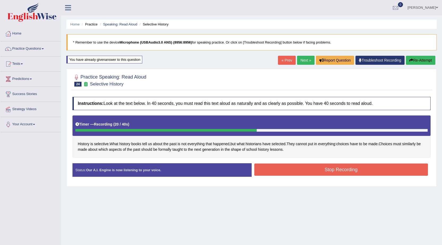
click at [277, 168] on button "Stop Recording" at bounding box center [341, 169] width 174 height 12
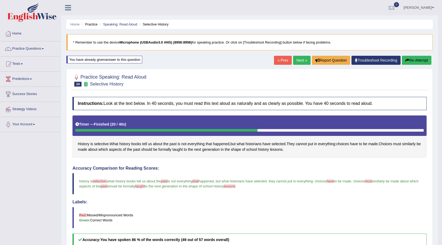
click at [302, 63] on link "Next »" at bounding box center [302, 60] width 18 height 9
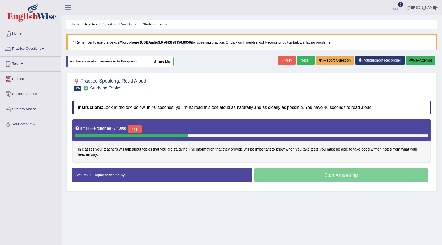
click at [139, 131] on button "Skip" at bounding box center [134, 129] width 13 height 8
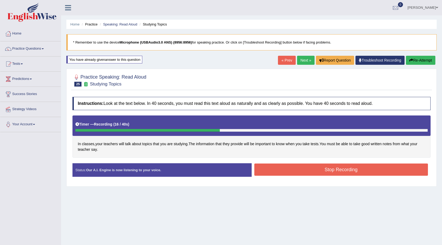
click at [274, 173] on button "Stop Recording" at bounding box center [341, 169] width 174 height 12
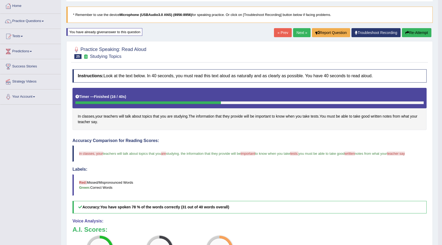
scroll to position [27, 0]
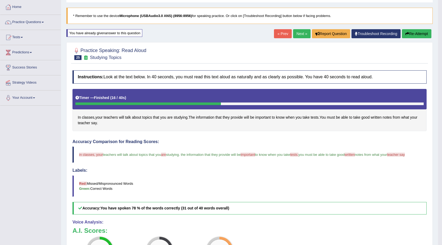
click at [422, 34] on button "Re-Attempt" at bounding box center [416, 33] width 29 height 9
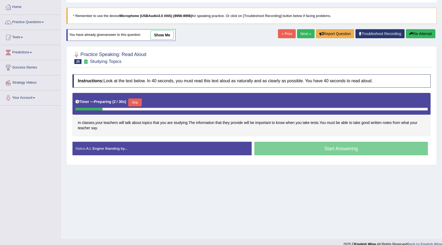
click at [135, 101] on button "Skip" at bounding box center [134, 102] width 13 height 8
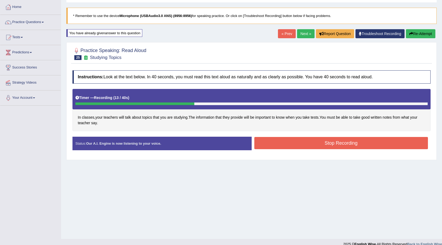
click at [267, 142] on button "Stop Recording" at bounding box center [341, 143] width 174 height 12
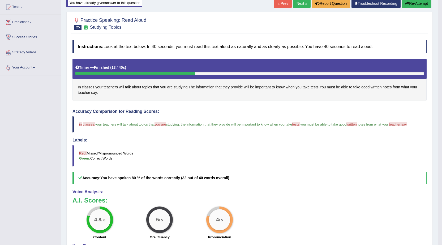
scroll to position [53, 0]
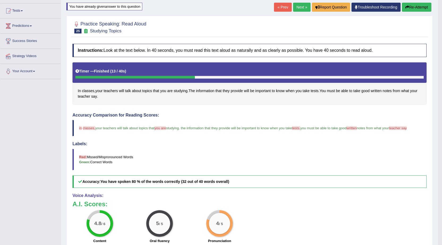
click at [405, 11] on button "Re-Attempt" at bounding box center [416, 7] width 29 height 9
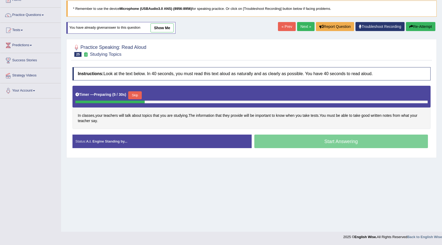
click at [138, 93] on button "Skip" at bounding box center [134, 95] width 13 height 8
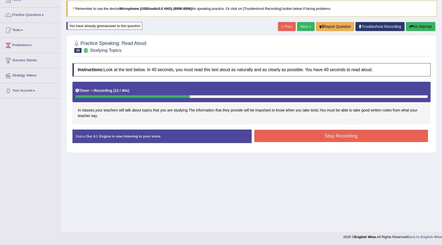
click at [272, 134] on button "Stop Recording" at bounding box center [341, 136] width 174 height 12
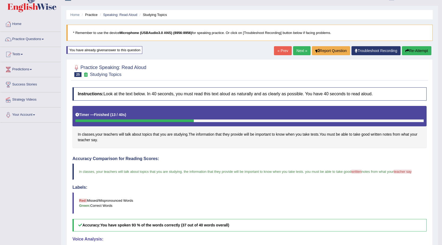
scroll to position [7, 0]
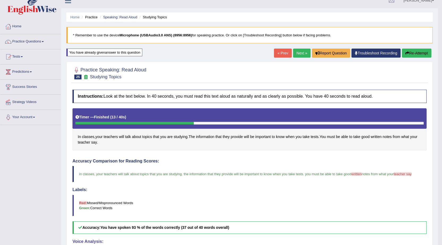
click at [304, 53] on link "Next »" at bounding box center [302, 53] width 18 height 9
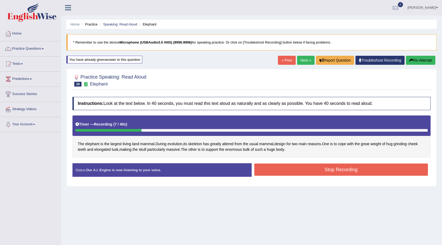
click at [423, 59] on button "Re-Attempt" at bounding box center [420, 60] width 29 height 9
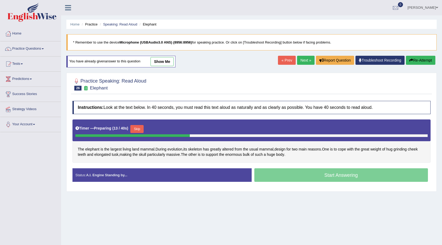
click at [415, 59] on button "Re-Attempt" at bounding box center [420, 60] width 29 height 9
click at [417, 64] on button "Re-Attempt" at bounding box center [420, 60] width 29 height 9
click at [137, 128] on button "Skip" at bounding box center [134, 129] width 13 height 8
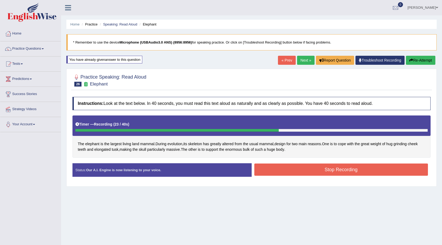
click at [287, 169] on button "Stop Recording" at bounding box center [341, 169] width 174 height 12
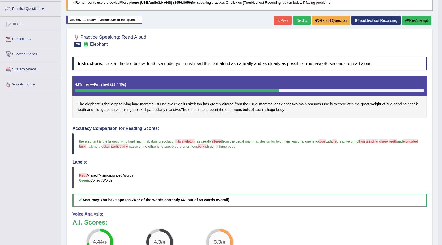
scroll to position [27, 0]
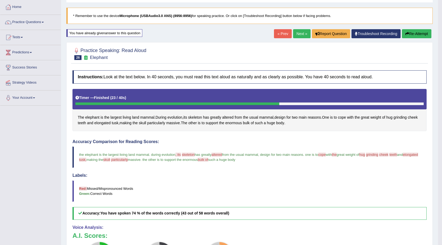
click at [417, 34] on button "Re-Attempt" at bounding box center [416, 33] width 29 height 9
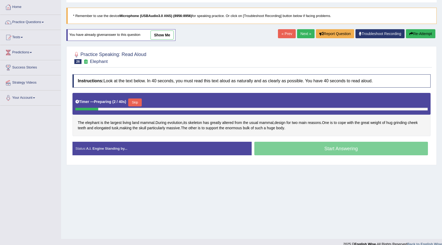
click at [140, 102] on button "Skip" at bounding box center [134, 102] width 13 height 8
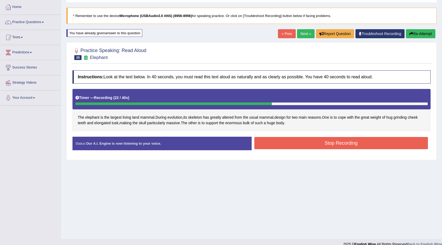
click at [291, 141] on button "Stop Recording" at bounding box center [341, 143] width 174 height 12
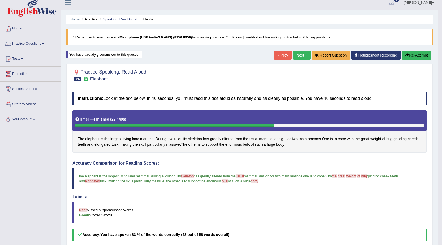
scroll to position [5, 0]
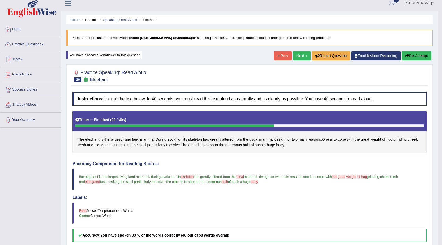
click at [409, 58] on button "Re-Attempt" at bounding box center [416, 55] width 29 height 9
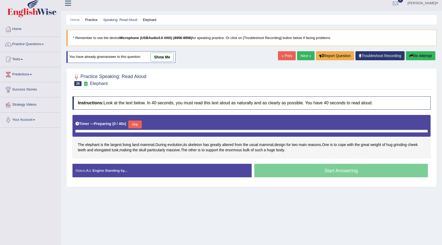
scroll to position [5, 0]
click at [135, 125] on button "Skip" at bounding box center [134, 124] width 13 height 8
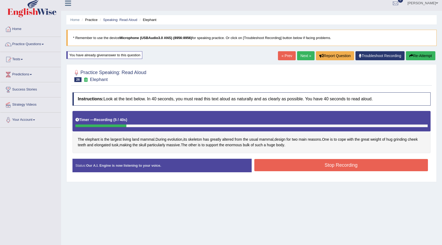
click at [424, 54] on button "Re-Attempt" at bounding box center [420, 55] width 29 height 9
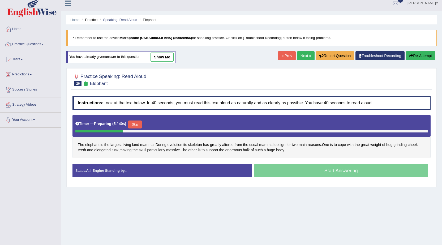
click at [137, 124] on button "Skip" at bounding box center [134, 124] width 13 height 8
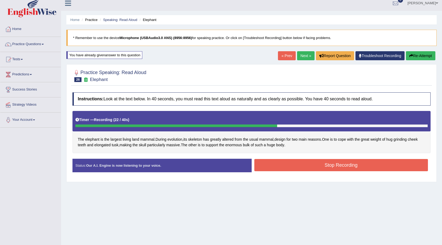
click at [271, 163] on button "Stop Recording" at bounding box center [341, 165] width 174 height 12
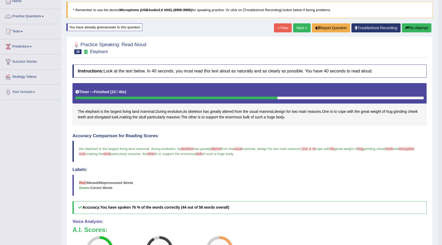
scroll to position [5, 0]
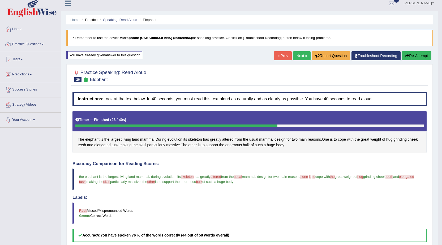
click at [414, 53] on button "Re-Attempt" at bounding box center [416, 55] width 29 height 9
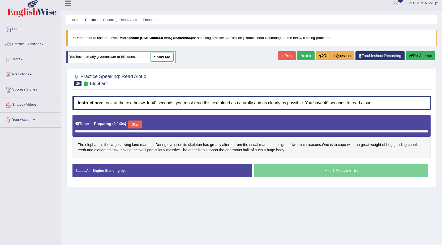
scroll to position [5, 0]
click at [38, 47] on link "Practice Questions" at bounding box center [30, 43] width 61 height 13
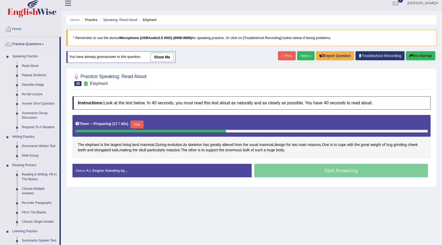
click at [37, 111] on link "Summarize Group Discussion" at bounding box center [39, 116] width 40 height 14
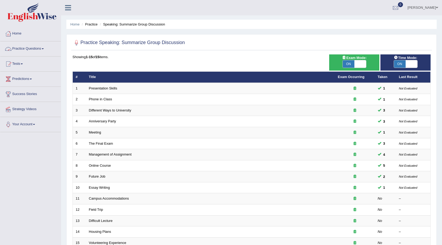
click at [31, 48] on link "Practice Questions" at bounding box center [30, 47] width 61 height 13
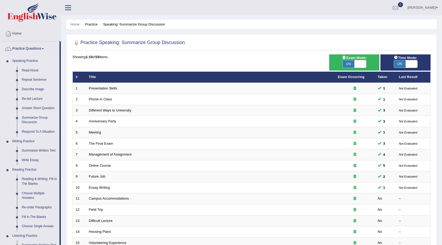
click at [41, 118] on link "Summarize Group Discussion" at bounding box center [39, 120] width 40 height 14
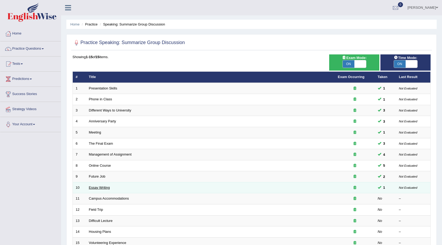
click at [106, 188] on link "Essay Writing" at bounding box center [99, 187] width 21 height 4
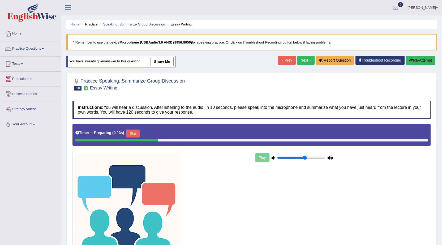
click at [170, 64] on link "show me" at bounding box center [161, 61] width 23 height 9
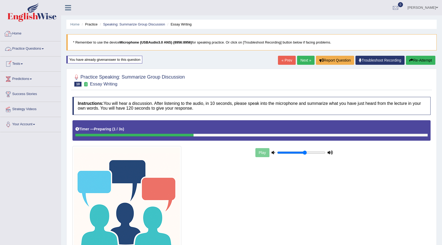
click at [116, 27] on ul "Home Practice Speaking: Summarize Group Discussion Essay Writing" at bounding box center [251, 24] width 370 height 9
click at [116, 26] on link "Speaking: Summarize Group Discussion" at bounding box center [134, 24] width 62 height 4
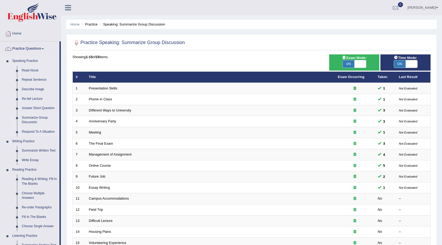
click at [37, 131] on link "Respond To A Situation" at bounding box center [39, 132] width 40 height 10
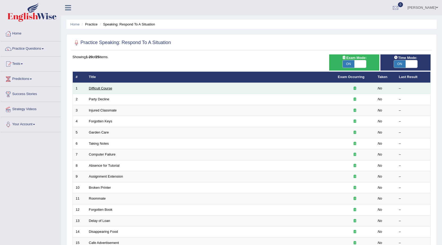
click at [103, 89] on link "Difficult Course" at bounding box center [100, 88] width 23 height 4
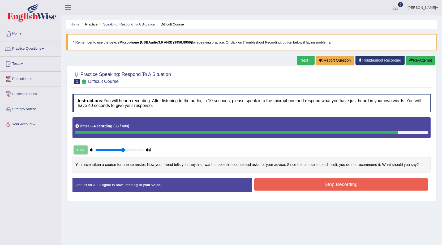
click at [344, 179] on button "Stop Recording" at bounding box center [341, 184] width 174 height 12
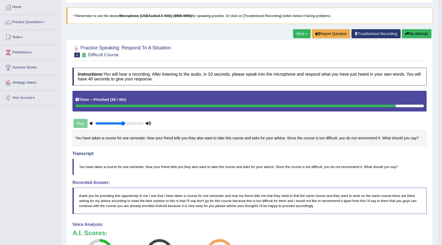
scroll to position [53, 0]
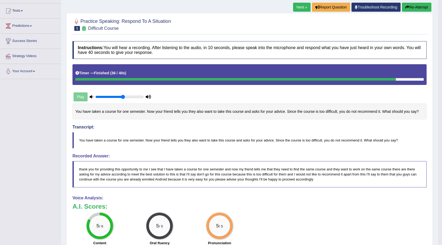
click at [411, 7] on button "Re-Attempt" at bounding box center [416, 7] width 29 height 9
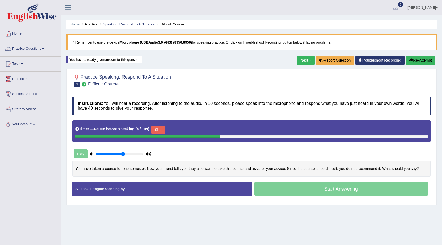
click at [129, 24] on link "Speaking: Respond To A Situation" at bounding box center [129, 24] width 52 height 4
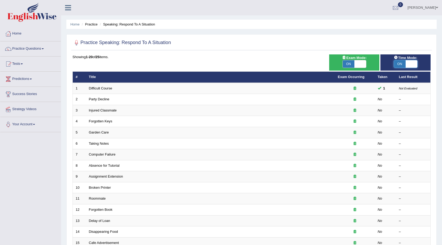
click at [406, 63] on span at bounding box center [411, 63] width 12 height 7
checkbox input "false"
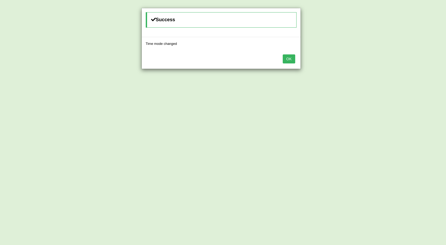
click at [288, 60] on button "OK" at bounding box center [289, 58] width 12 height 9
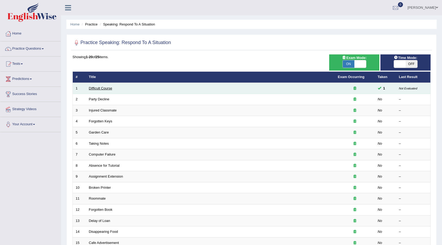
click at [107, 89] on link "Difficult Course" at bounding box center [100, 88] width 23 height 4
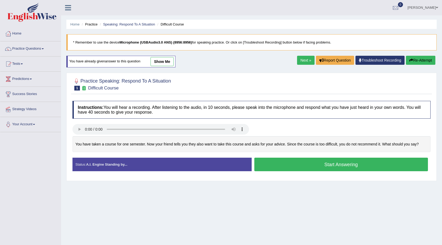
click at [288, 163] on button "Start Answering" at bounding box center [341, 165] width 174 height 14
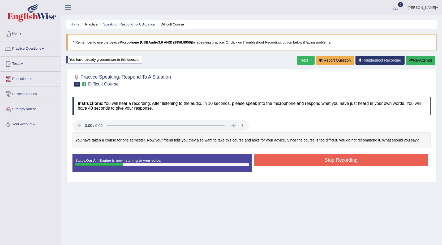
click at [288, 163] on button "Stop Recording" at bounding box center [341, 160] width 174 height 12
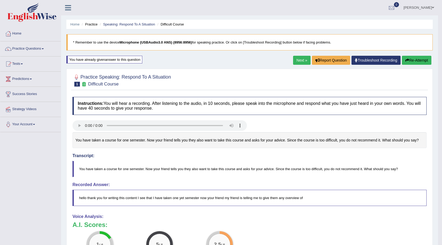
click at [412, 63] on button "Re-Attempt" at bounding box center [416, 60] width 29 height 9
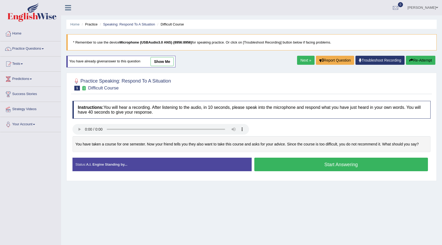
click at [305, 170] on button "Start Answering" at bounding box center [341, 165] width 174 height 14
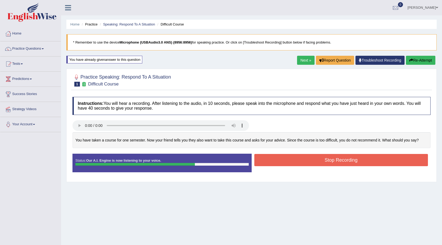
click at [305, 166] on div "Stop Recording" at bounding box center [341, 161] width 179 height 14
click at [307, 164] on button "Stop Recording" at bounding box center [341, 160] width 174 height 12
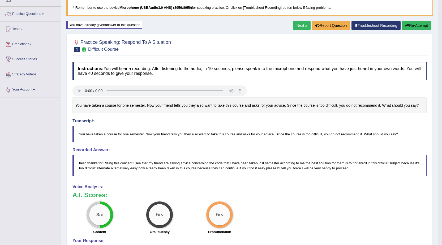
scroll to position [27, 0]
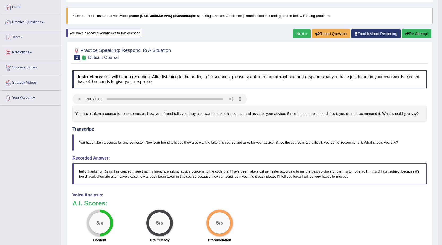
click at [422, 36] on button "Re-Attempt" at bounding box center [416, 33] width 29 height 9
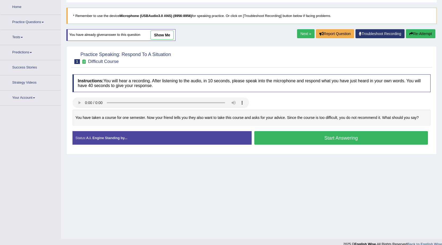
scroll to position [27, 0]
click at [299, 134] on button "Start Answering" at bounding box center [341, 138] width 174 height 14
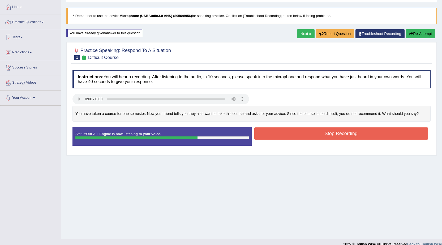
click at [299, 134] on button "Stop Recording" at bounding box center [341, 133] width 174 height 12
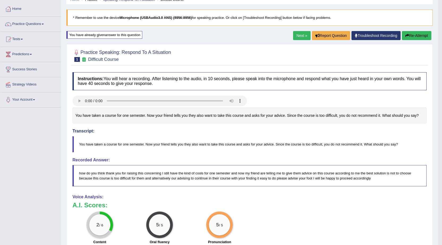
scroll to position [22, 0]
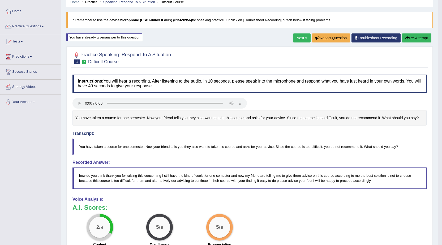
click at [420, 40] on button "Re-Attempt" at bounding box center [416, 37] width 29 height 9
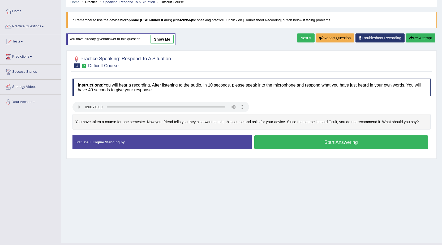
click at [375, 139] on button "Start Answering" at bounding box center [341, 142] width 174 height 14
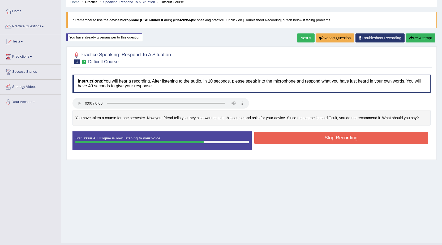
click at [407, 141] on button "Stop Recording" at bounding box center [341, 138] width 174 height 12
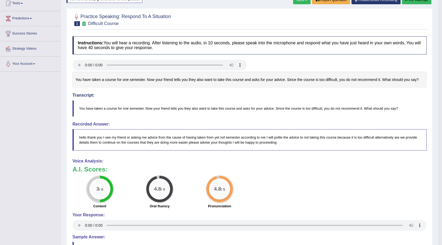
scroll to position [49, 0]
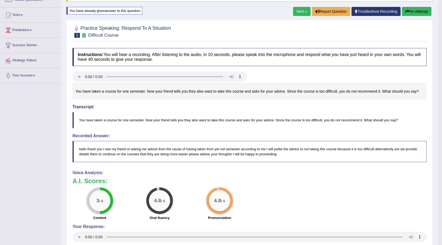
click at [415, 11] on button "Re-Attempt" at bounding box center [416, 11] width 29 height 9
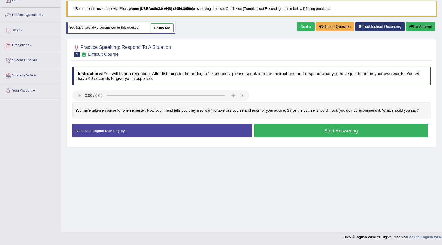
click at [313, 135] on button "Start Answering" at bounding box center [341, 131] width 174 height 14
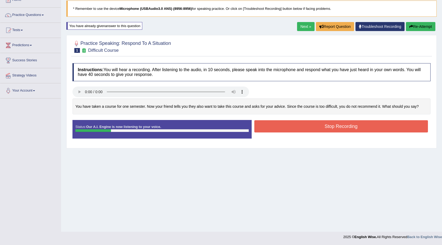
click at [325, 127] on button "Stop Recording" at bounding box center [341, 126] width 174 height 12
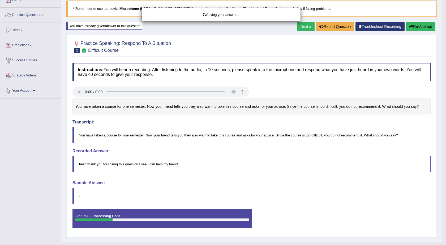
click at [418, 25] on div "Saving your answer..." at bounding box center [223, 122] width 446 height 245
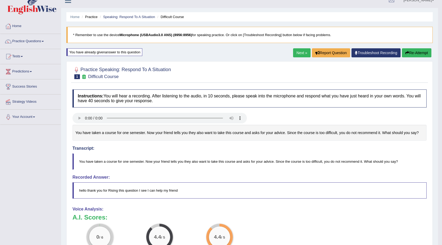
scroll to position [7, 0]
click at [410, 51] on button "Re-Attempt" at bounding box center [416, 53] width 29 height 9
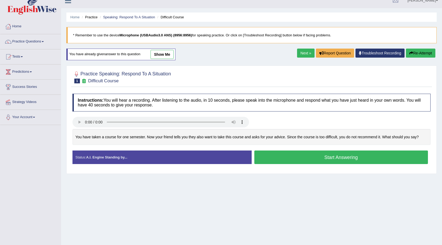
click at [348, 157] on button "Start Answering" at bounding box center [341, 157] width 174 height 14
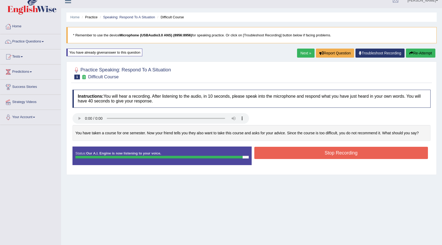
click at [348, 157] on button "Stop Recording" at bounding box center [341, 153] width 174 height 12
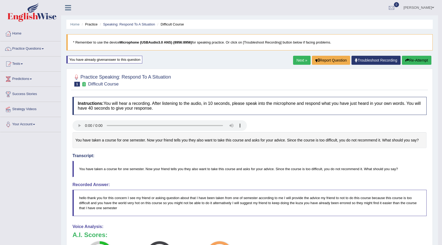
click at [306, 61] on link "Next »" at bounding box center [302, 60] width 18 height 9
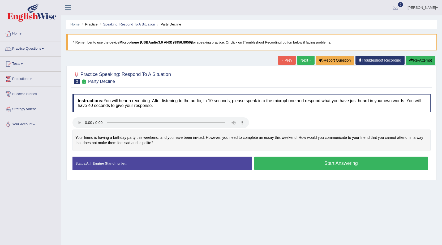
click at [314, 165] on button "Start Answering" at bounding box center [341, 164] width 174 height 14
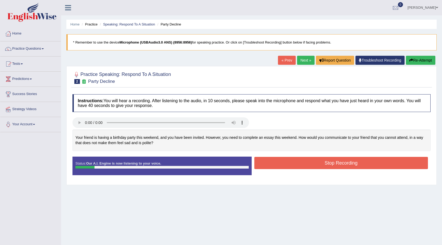
click at [415, 63] on button "Re-Attempt" at bounding box center [420, 60] width 29 height 9
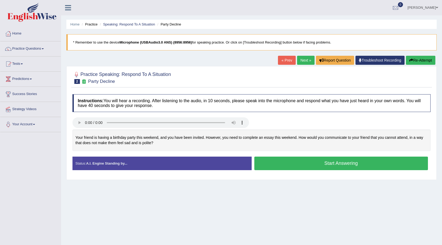
click at [308, 169] on button "Start Answering" at bounding box center [341, 164] width 174 height 14
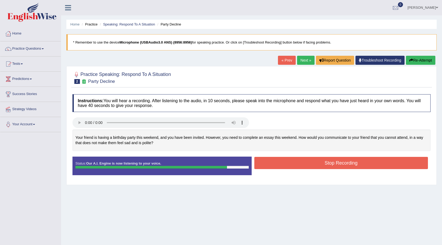
click at [308, 168] on button "Stop Recording" at bounding box center [341, 163] width 174 height 12
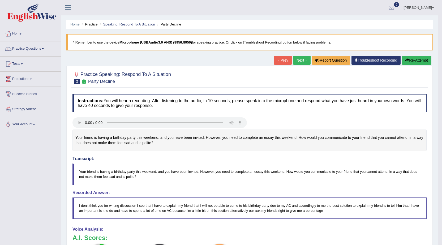
click at [416, 59] on button "Re-Attempt" at bounding box center [416, 60] width 29 height 9
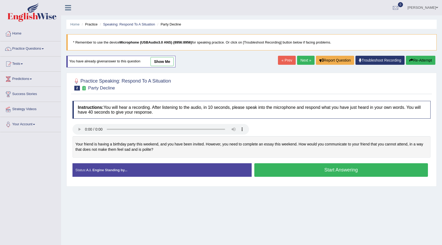
click at [316, 170] on button "Start Answering" at bounding box center [341, 170] width 174 height 14
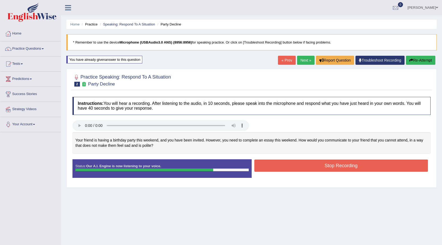
click at [316, 168] on button "Stop Recording" at bounding box center [341, 165] width 174 height 12
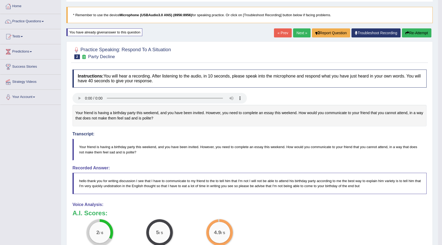
scroll to position [27, 0]
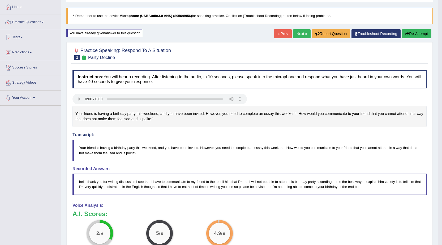
click at [414, 33] on button "Re-Attempt" at bounding box center [416, 33] width 29 height 9
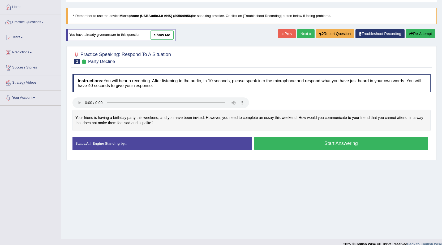
click at [360, 147] on button "Start Answering" at bounding box center [341, 144] width 174 height 14
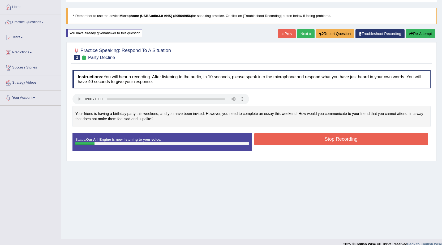
click at [429, 33] on button "Re-Attempt" at bounding box center [420, 33] width 29 height 9
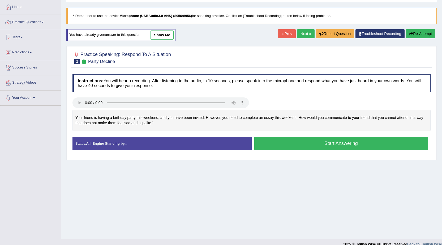
scroll to position [27, 0]
click at [317, 148] on button "Start Answering" at bounding box center [341, 144] width 174 height 14
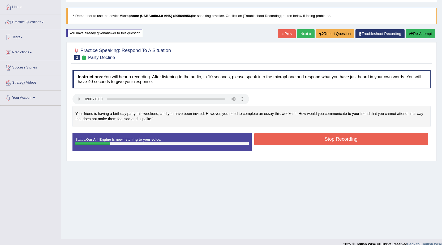
click at [414, 36] on button "Re-Attempt" at bounding box center [420, 33] width 29 height 9
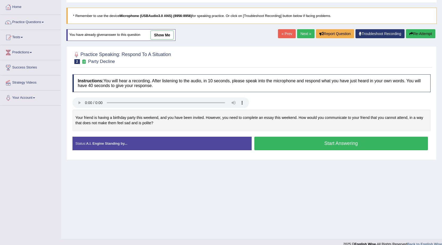
click at [328, 149] on button "Start Answering" at bounding box center [341, 144] width 174 height 14
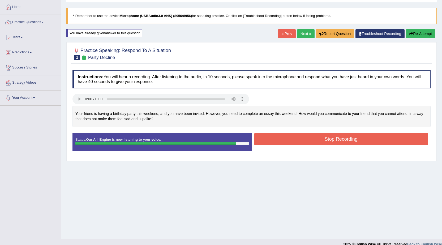
click at [324, 134] on button "Stop Recording" at bounding box center [341, 139] width 174 height 12
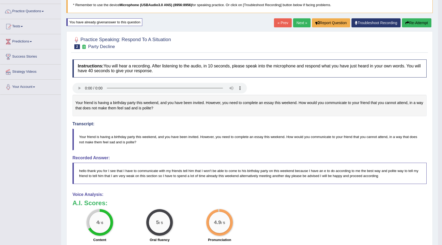
scroll to position [27, 0]
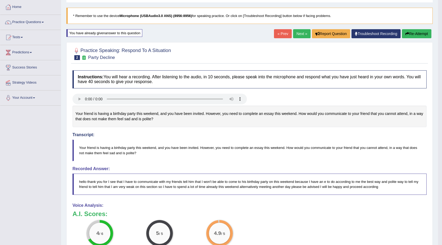
click at [300, 34] on link "Next »" at bounding box center [302, 33] width 18 height 9
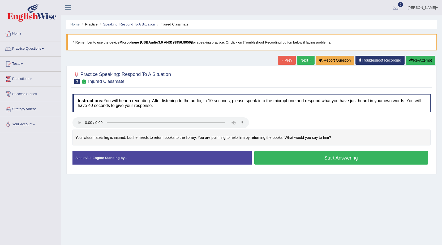
click at [319, 162] on button "Start Answering" at bounding box center [341, 158] width 174 height 14
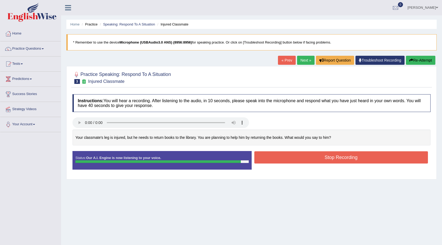
click at [299, 156] on button "Stop Recording" at bounding box center [341, 157] width 174 height 12
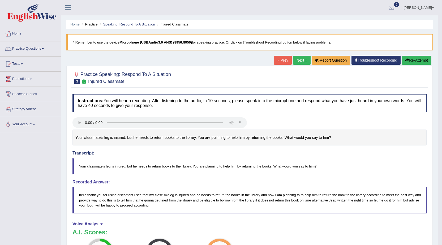
click at [298, 60] on link "Next »" at bounding box center [302, 60] width 18 height 9
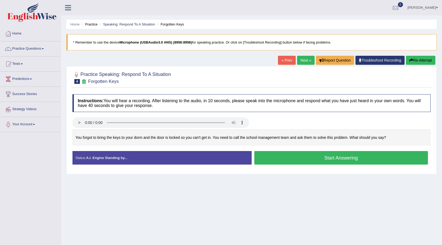
click at [361, 162] on button "Start Answering" at bounding box center [341, 158] width 174 height 14
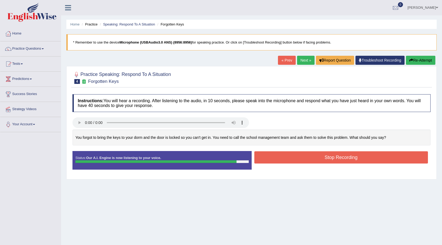
click at [361, 162] on button "Stop Recording" at bounding box center [341, 157] width 174 height 12
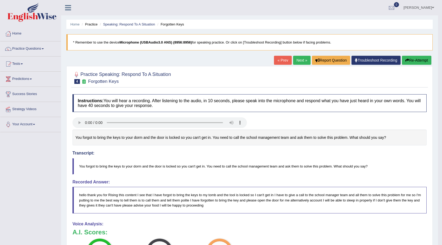
click at [301, 60] on link "Next »" at bounding box center [302, 60] width 18 height 9
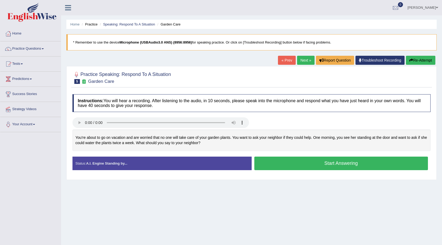
click at [283, 163] on button "Start Answering" at bounding box center [341, 164] width 174 height 14
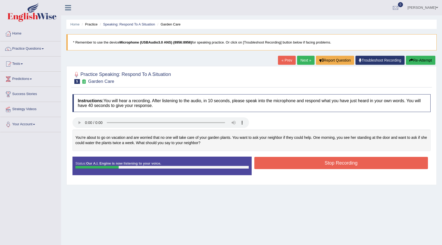
click at [421, 62] on button "Re-Attempt" at bounding box center [420, 60] width 29 height 9
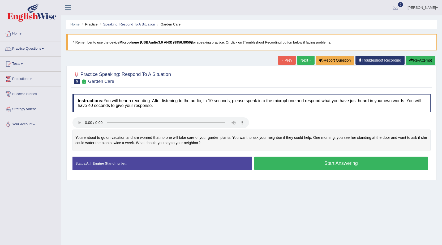
click at [279, 163] on button "Start Answering" at bounding box center [341, 164] width 174 height 14
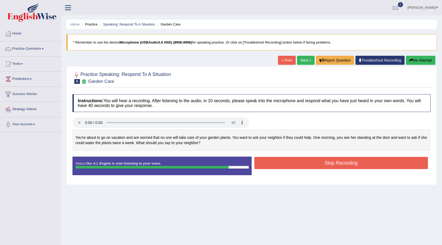
click at [279, 163] on button "Stop Recording" at bounding box center [341, 163] width 174 height 12
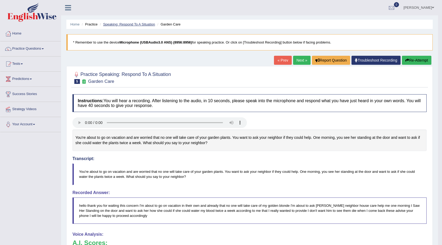
click at [131, 26] on link "Speaking: Respond To A Situation" at bounding box center [129, 24] width 52 height 4
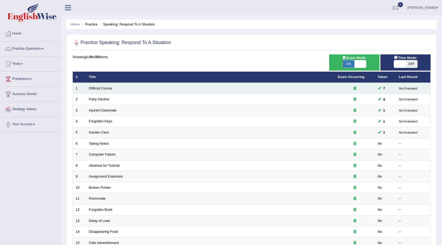
click at [105, 90] on td "Difficult Course" at bounding box center [210, 88] width 249 height 11
click at [105, 89] on link "Difficult Course" at bounding box center [100, 88] width 23 height 4
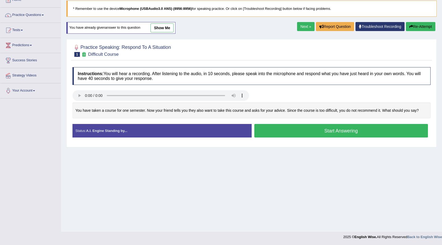
click at [167, 31] on link "show me" at bounding box center [161, 27] width 23 height 9
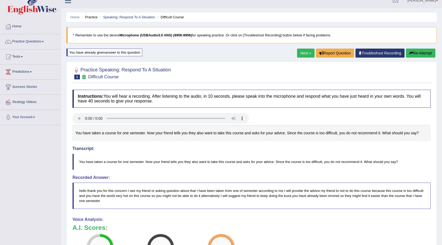
scroll to position [34, 0]
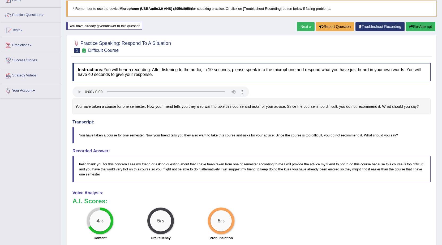
click at [421, 28] on button "Re-Attempt" at bounding box center [420, 26] width 29 height 9
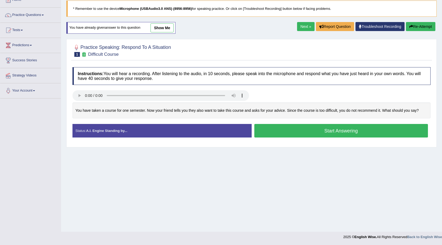
scroll to position [34, 0]
click at [290, 130] on button "Start Answering" at bounding box center [341, 131] width 174 height 14
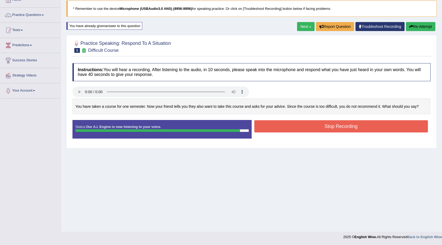
click at [290, 130] on button "Stop Recording" at bounding box center [341, 126] width 174 height 12
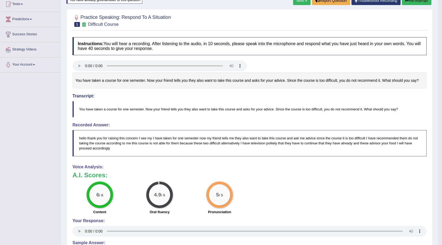
scroll to position [50, 0]
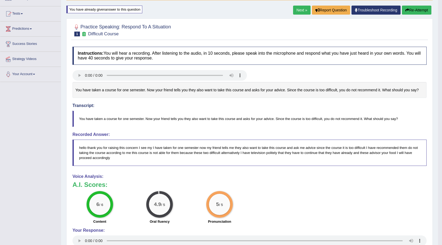
click at [301, 11] on link "Next »" at bounding box center [302, 10] width 18 height 9
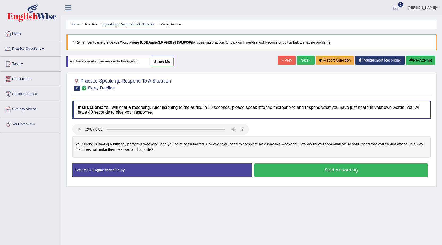
click at [143, 23] on link "Speaking: Respond To A Situation" at bounding box center [129, 24] width 52 height 4
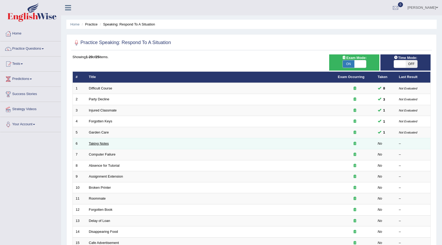
click at [98, 143] on link "Taking Notes" at bounding box center [99, 143] width 20 height 4
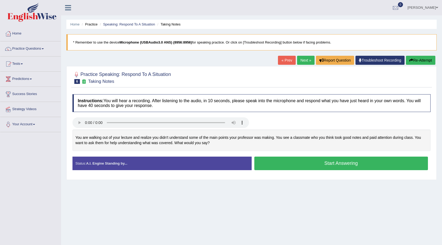
click at [274, 160] on button "Start Answering" at bounding box center [341, 164] width 174 height 14
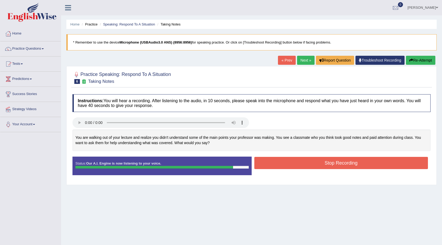
click at [274, 160] on button "Stop Recording" at bounding box center [341, 163] width 174 height 12
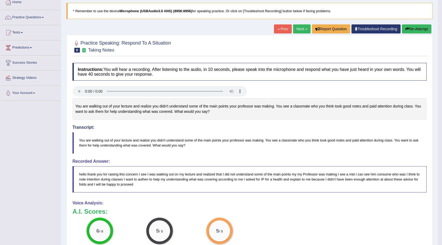
scroll to position [5, 0]
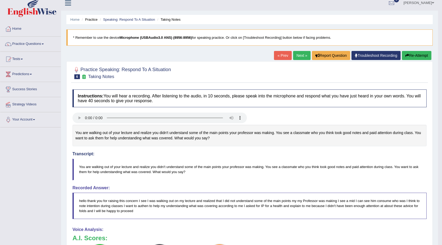
click at [297, 54] on link "Next »" at bounding box center [302, 55] width 18 height 9
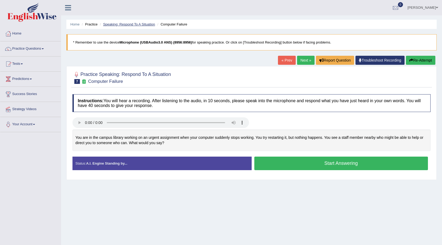
click at [132, 23] on link "Speaking: Respond To A Situation" at bounding box center [129, 24] width 52 height 4
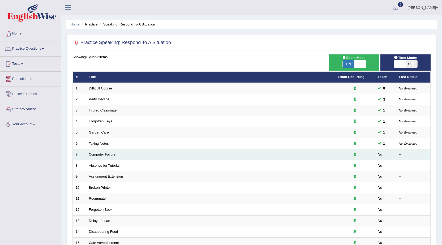
click at [108, 154] on link "Computer Failure" at bounding box center [102, 154] width 27 height 4
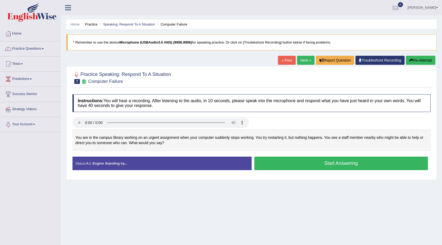
click at [322, 160] on button "Start Answering" at bounding box center [341, 164] width 174 height 14
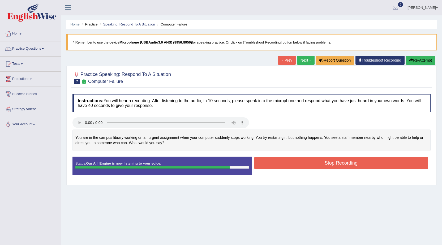
click at [402, 170] on div "Stop Recording" at bounding box center [341, 164] width 179 height 14
click at [400, 166] on button "Stop Recording" at bounding box center [341, 163] width 174 height 12
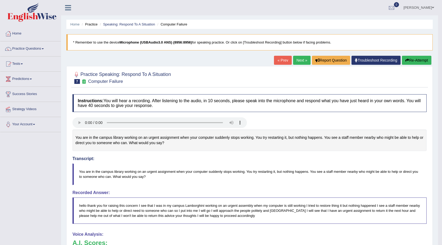
click at [303, 61] on link "Next »" at bounding box center [302, 60] width 18 height 9
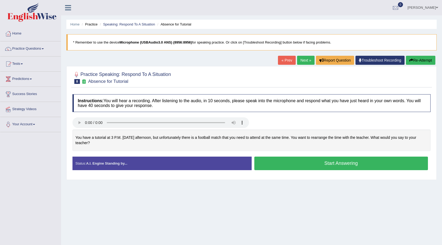
click at [297, 168] on button "Start Answering" at bounding box center [341, 164] width 174 height 14
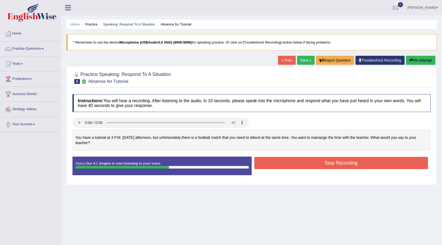
click at [306, 165] on button "Stop Recording" at bounding box center [341, 163] width 174 height 12
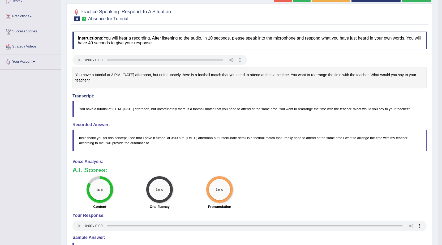
scroll to position [53, 0]
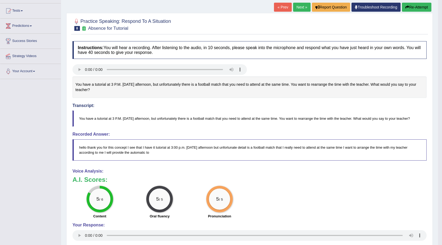
click at [296, 5] on link "Next »" at bounding box center [302, 7] width 18 height 9
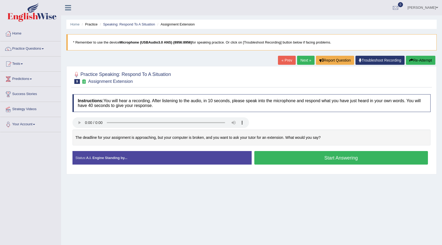
click at [315, 157] on button "Start Answering" at bounding box center [341, 158] width 174 height 14
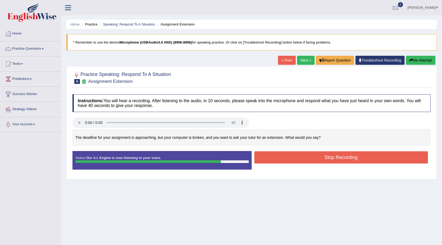
click at [315, 157] on button "Stop Recording" at bounding box center [341, 157] width 174 height 12
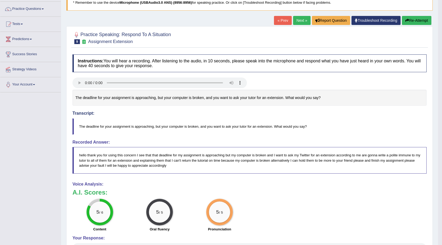
scroll to position [27, 0]
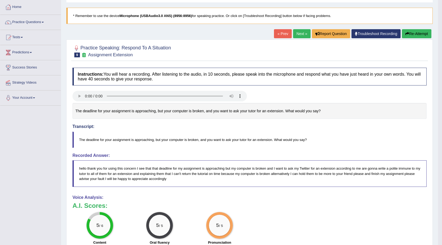
click at [302, 36] on link "Next »" at bounding box center [302, 33] width 18 height 9
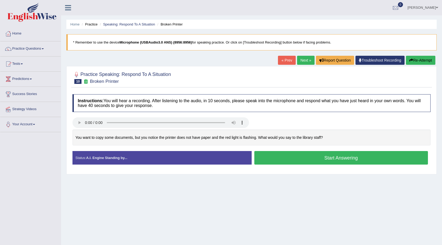
click at [315, 157] on button "Start Answering" at bounding box center [341, 158] width 174 height 14
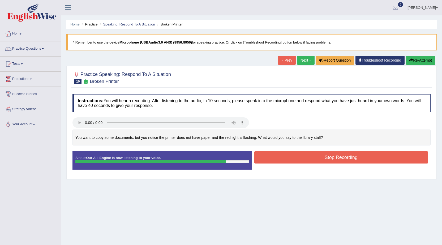
click at [312, 154] on button "Stop Recording" at bounding box center [341, 157] width 174 height 12
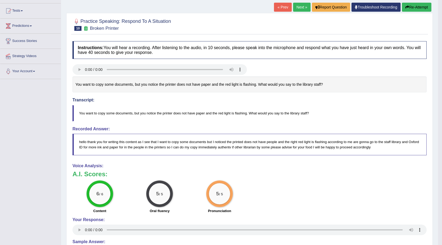
scroll to position [27, 0]
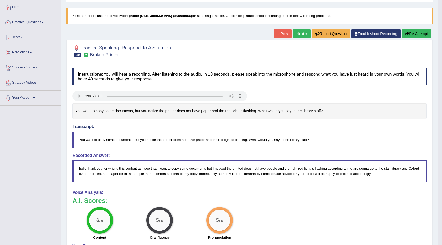
click at [298, 35] on link "Next »" at bounding box center [302, 33] width 18 height 9
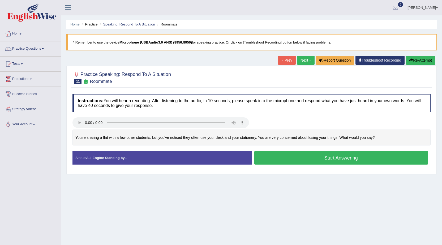
click at [303, 158] on button "Start Answering" at bounding box center [341, 158] width 174 height 14
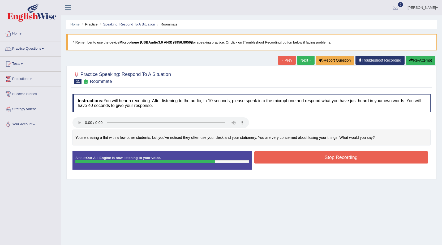
click at [303, 158] on button "Stop Recording" at bounding box center [341, 157] width 174 height 12
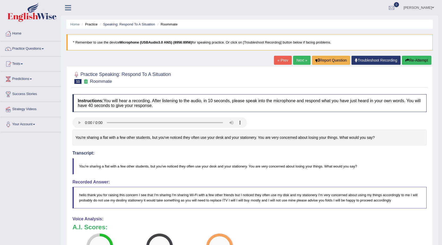
click at [409, 64] on button "Re-Attempt" at bounding box center [416, 60] width 29 height 9
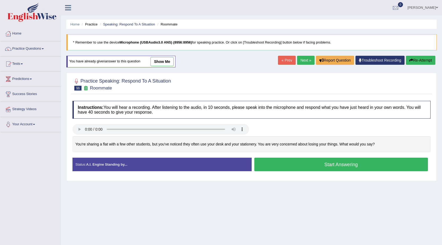
click at [279, 164] on button "Start Answering" at bounding box center [341, 165] width 174 height 14
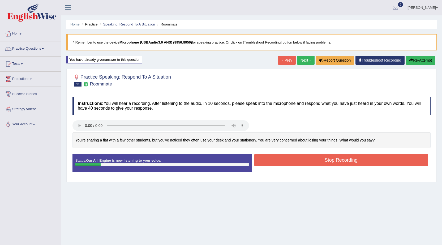
click at [420, 57] on button "Re-Attempt" at bounding box center [420, 60] width 29 height 9
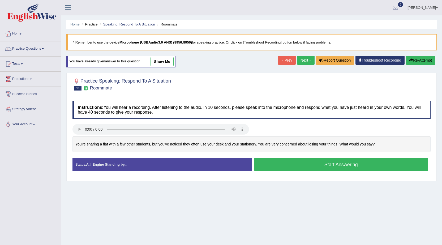
click at [277, 165] on button "Start Answering" at bounding box center [341, 165] width 174 height 14
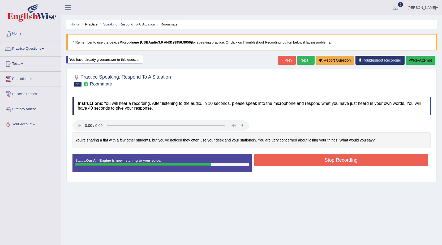
click at [277, 165] on button "Stop Recording" at bounding box center [341, 160] width 174 height 12
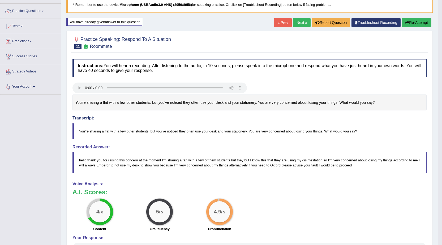
scroll to position [27, 0]
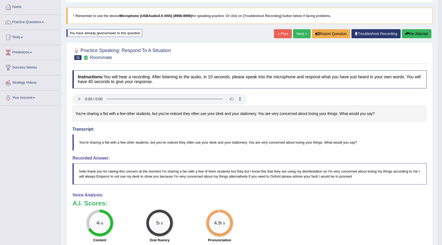
click at [413, 33] on button "Re-Attempt" at bounding box center [416, 33] width 29 height 9
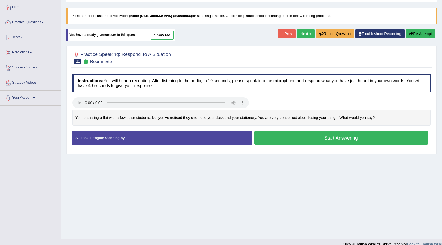
click at [301, 142] on button "Start Answering" at bounding box center [341, 138] width 174 height 14
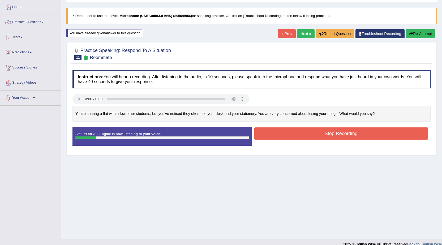
click at [413, 37] on button "Re-Attempt" at bounding box center [420, 33] width 29 height 9
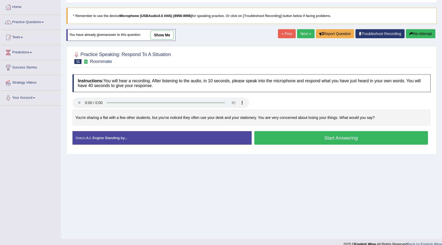
click at [334, 138] on button "Start Answering" at bounding box center [341, 138] width 174 height 14
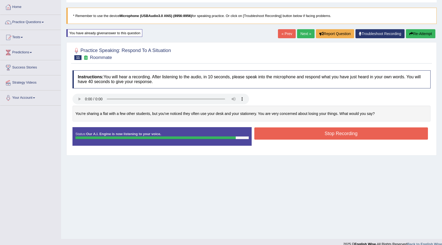
click at [333, 138] on button "Stop Recording" at bounding box center [341, 133] width 174 height 12
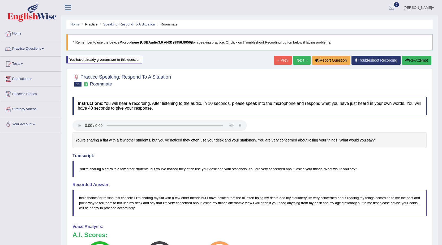
click at [300, 61] on link "Next »" at bounding box center [302, 60] width 18 height 9
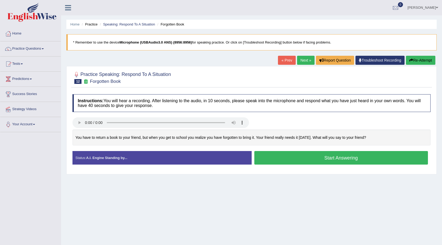
click at [327, 157] on button "Start Answering" at bounding box center [341, 158] width 174 height 14
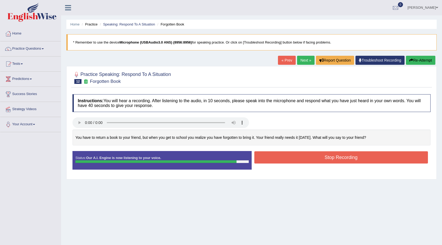
click at [314, 157] on button "Stop Recording" at bounding box center [341, 157] width 174 height 12
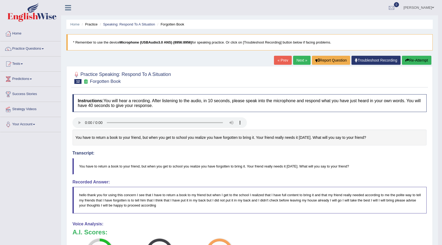
click at [297, 59] on link "Next »" at bounding box center [302, 60] width 18 height 9
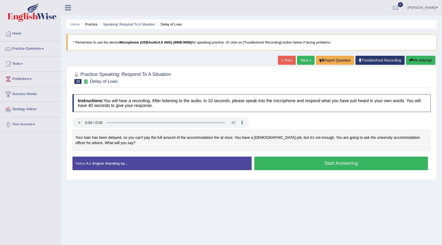
click at [331, 162] on button "Start Answering" at bounding box center [341, 164] width 174 height 14
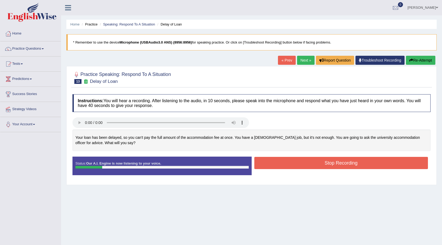
click at [422, 63] on button "Re-Attempt" at bounding box center [420, 60] width 29 height 9
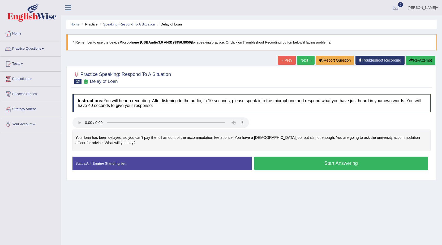
click at [350, 170] on button "Start Answering" at bounding box center [341, 164] width 174 height 14
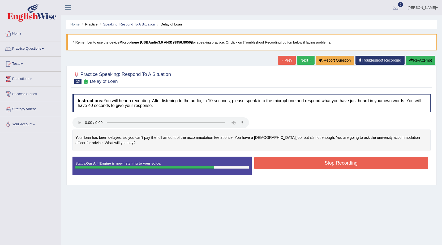
click at [360, 165] on button "Stop Recording" at bounding box center [341, 163] width 174 height 12
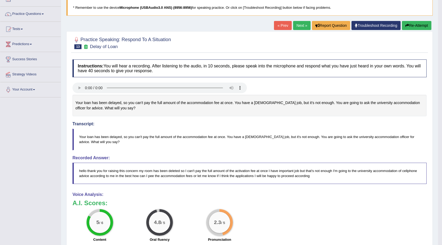
scroll to position [26, 0]
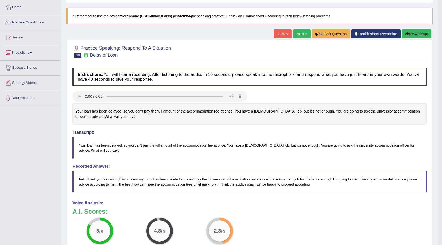
click at [411, 34] on button "Re-Attempt" at bounding box center [416, 33] width 29 height 9
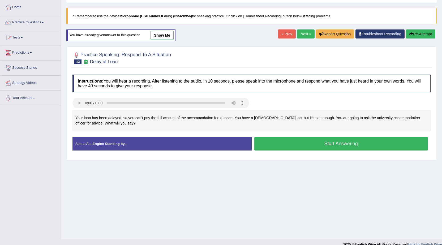
click at [347, 141] on button "Start Answering" at bounding box center [341, 144] width 174 height 14
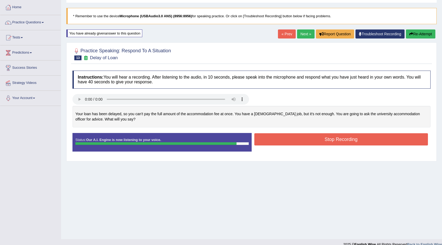
click at [347, 141] on button "Stop Recording" at bounding box center [341, 139] width 174 height 12
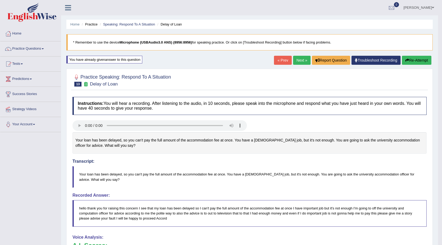
click at [302, 61] on link "Next »" at bounding box center [302, 60] width 18 height 9
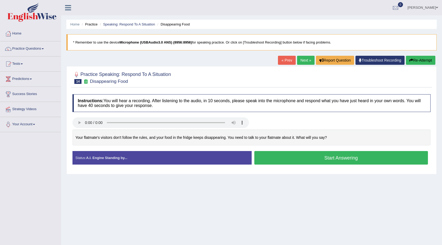
click at [359, 158] on button "Start Answering" at bounding box center [341, 158] width 174 height 14
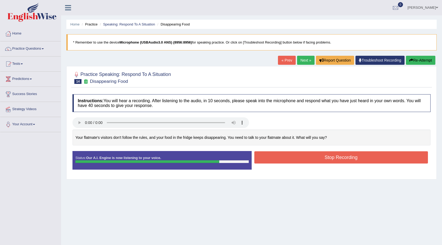
click at [374, 154] on button "Stop Recording" at bounding box center [341, 157] width 174 height 12
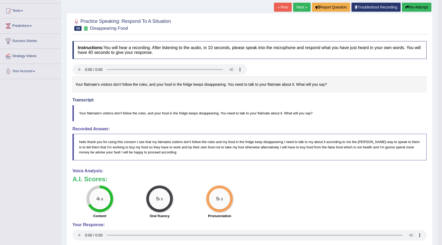
scroll to position [27, 0]
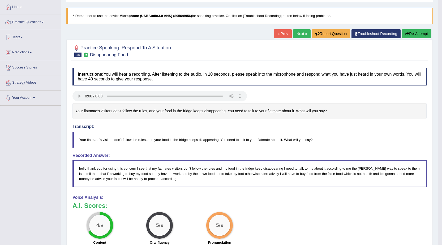
click at [413, 33] on button "Re-Attempt" at bounding box center [416, 33] width 29 height 9
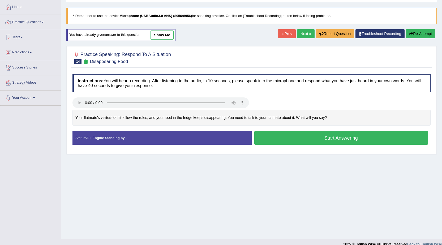
click at [365, 141] on button "Start Answering" at bounding box center [341, 138] width 174 height 14
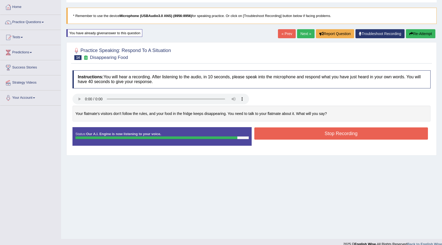
click at [371, 134] on button "Stop Recording" at bounding box center [341, 133] width 174 height 12
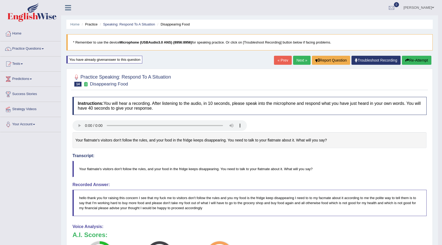
click at [416, 61] on button "Re-Attempt" at bounding box center [416, 60] width 29 height 9
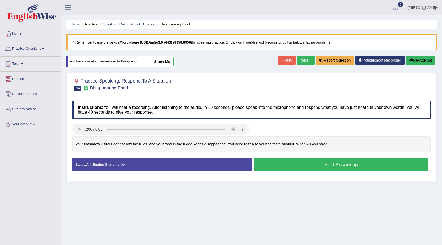
click at [294, 167] on button "Start Answering" at bounding box center [341, 165] width 174 height 14
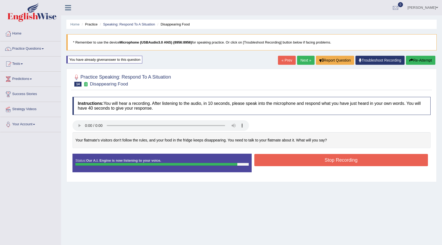
click at [305, 157] on button "Stop Recording" at bounding box center [341, 160] width 174 height 12
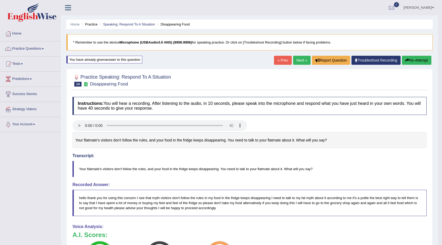
click at [295, 61] on link "Next »" at bounding box center [302, 60] width 18 height 9
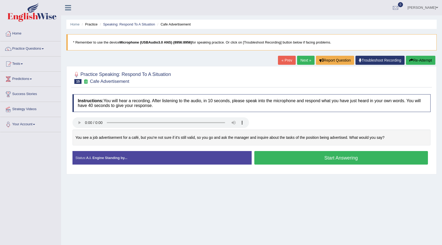
click at [310, 155] on button "Start Answering" at bounding box center [341, 158] width 174 height 14
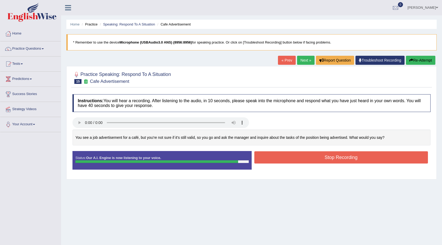
click at [310, 154] on button "Stop Recording" at bounding box center [341, 157] width 174 height 12
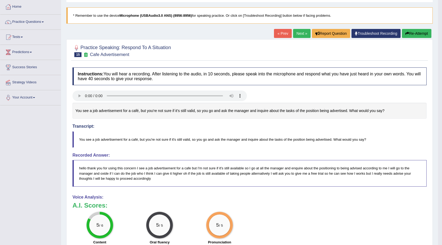
scroll to position [27, 0]
click at [416, 31] on button "Re-Attempt" at bounding box center [416, 33] width 29 height 9
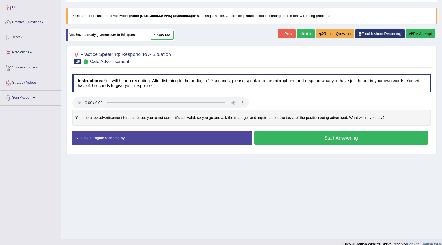
click at [296, 135] on button "Start Answering" at bounding box center [341, 138] width 174 height 14
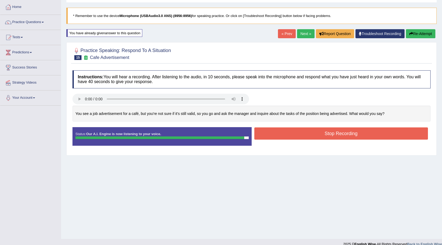
click at [296, 135] on button "Stop Recording" at bounding box center [341, 133] width 174 height 12
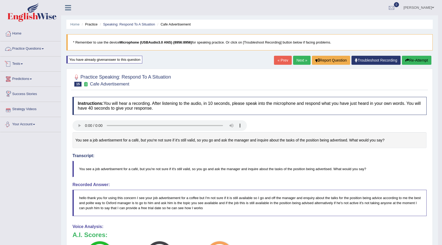
click at [44, 47] on link "Practice Questions" at bounding box center [30, 47] width 61 height 13
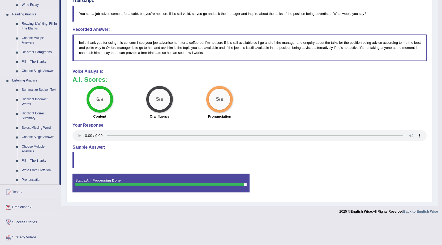
scroll to position [159, 0]
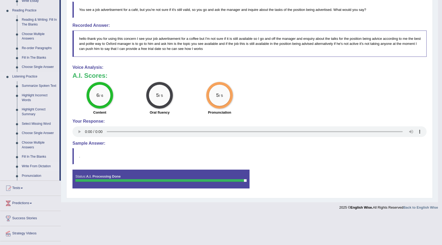
click at [39, 167] on link "Write From Dictation" at bounding box center [39, 167] width 40 height 10
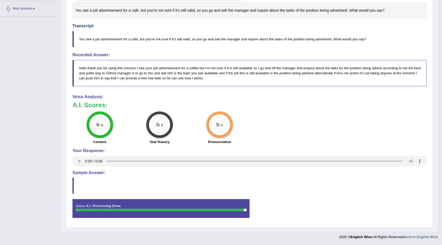
scroll to position [68, 0]
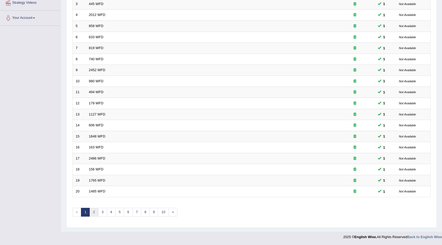
click at [93, 215] on link "2" at bounding box center [93, 212] width 9 height 9
click at [102, 212] on link "3" at bounding box center [102, 212] width 9 height 9
click at [107, 214] on link "3" at bounding box center [102, 212] width 9 height 9
click at [111, 212] on link "4" at bounding box center [111, 212] width 9 height 9
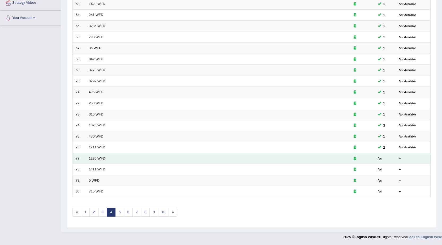
click at [97, 157] on link "1286 WFD" at bounding box center [97, 158] width 16 height 4
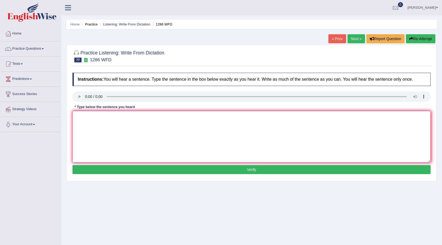
click at [119, 117] on textarea at bounding box center [251, 136] width 358 height 51
click at [130, 117] on textarea "The falling birth date means the students drops drop" at bounding box center [251, 136] width 358 height 51
click at [181, 118] on textarea "The falling birth date means the student students drops drop" at bounding box center [251, 136] width 358 height 51
click at [101, 118] on textarea "The falling birth date means the student students drops drop." at bounding box center [251, 136] width 358 height 51
type textarea "The falling birth date means the student students drops drop."
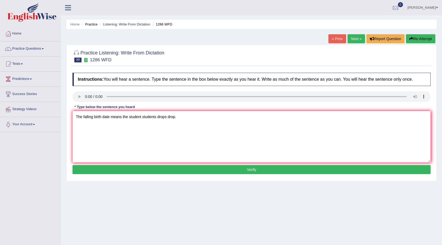
click at [144, 170] on button "Verify" at bounding box center [251, 169] width 358 height 9
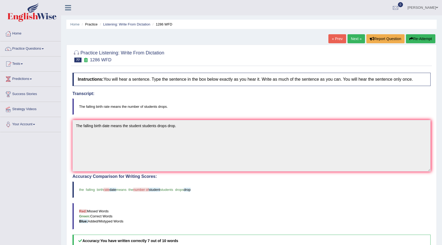
click at [417, 38] on button "Re-Attempt" at bounding box center [420, 38] width 29 height 9
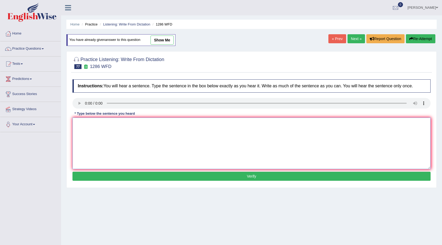
click at [96, 123] on textarea at bounding box center [251, 143] width 358 height 51
type textarea "The falling bith rate means the number of students drops."
click at [150, 177] on button "Verify" at bounding box center [251, 176] width 358 height 9
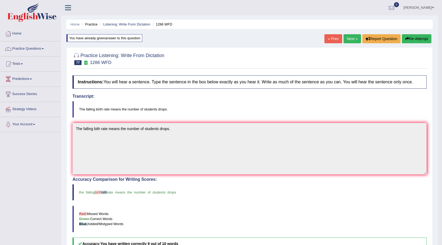
click at [358, 41] on link "Next »" at bounding box center [352, 38] width 18 height 9
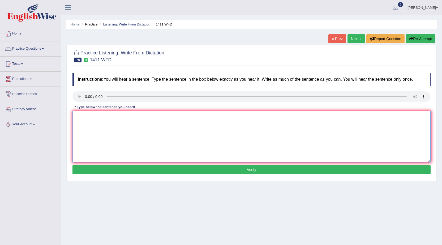
click at [178, 133] on textarea at bounding box center [251, 136] width 358 height 51
click at [88, 114] on textarea at bounding box center [251, 136] width 358 height 51
click at [119, 116] on textarea "Food containing apple not nutritional value" at bounding box center [251, 136] width 358 height 51
click at [126, 121] on textarea "Food containing apple not nutritional value" at bounding box center [251, 136] width 358 height 51
click at [113, 117] on textarea "Food containing apple not nutritional value" at bounding box center [251, 136] width 358 height 51
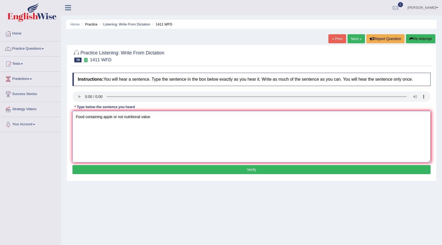
click at [114, 118] on textarea "Food containing apple or not nutritional value" at bounding box center [251, 136] width 358 height 51
type textarea "Food containing apple calory or not nutritional value"
click at [144, 172] on button "Verify" at bounding box center [251, 169] width 358 height 9
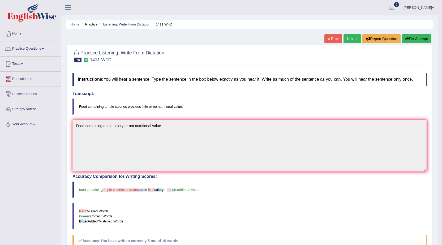
click at [411, 39] on button "Re-Attempt" at bounding box center [416, 38] width 29 height 9
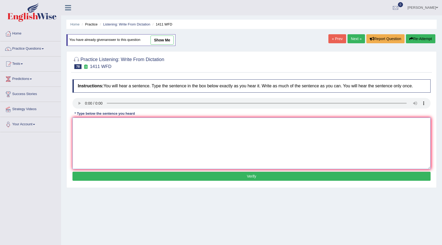
click at [82, 126] on textarea at bounding box center [251, 143] width 358 height 51
type textarea "Food containing ample calories provides no nutritional value."
click at [130, 181] on button "Verify" at bounding box center [251, 176] width 358 height 9
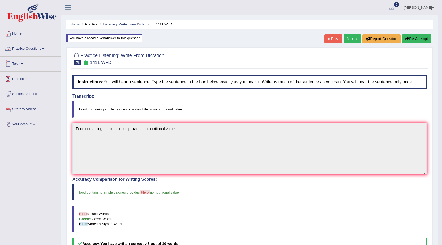
click at [29, 47] on link "Practice Questions" at bounding box center [30, 47] width 61 height 13
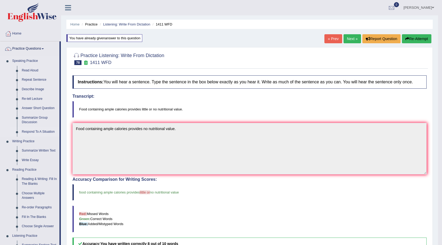
click at [40, 133] on link "Respond To A Situation" at bounding box center [39, 132] width 40 height 10
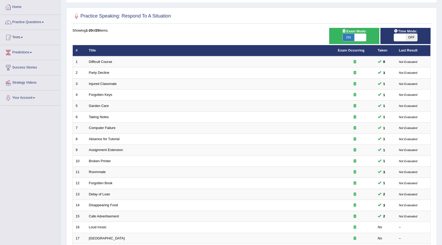
scroll to position [80, 0]
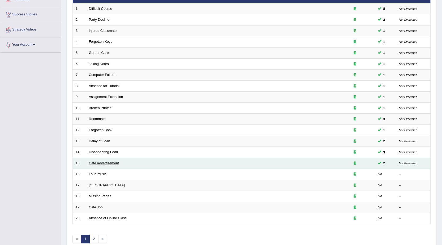
click at [110, 163] on link "Cafe Advertisement" at bounding box center [104, 163] width 30 height 4
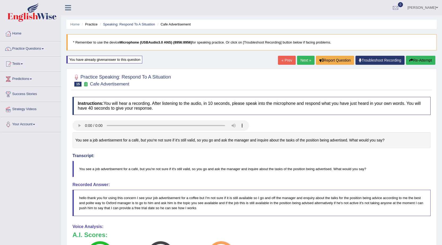
click at [283, 58] on link "« Prev" at bounding box center [287, 60] width 18 height 9
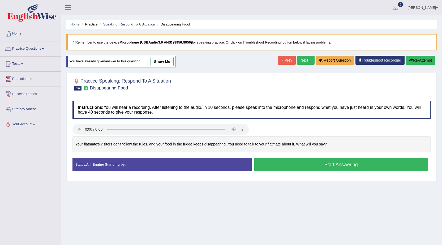
click at [169, 63] on link "show me" at bounding box center [161, 61] width 23 height 9
click at [158, 63] on div "Home Practice Speaking: Respond To A Situation Disappearing Food * Remember to …" at bounding box center [251, 132] width 381 height 265
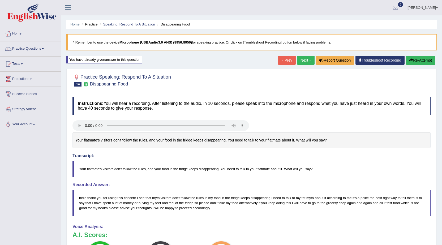
click at [287, 59] on link "« Prev" at bounding box center [287, 60] width 18 height 9
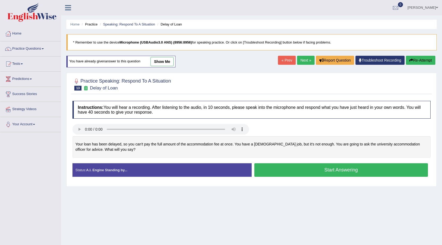
click at [158, 63] on link "show me" at bounding box center [161, 61] width 23 height 9
click at [159, 63] on div "Home Practice Speaking: Respond To A Situation Delay of Loan * Remember to use …" at bounding box center [251, 132] width 381 height 265
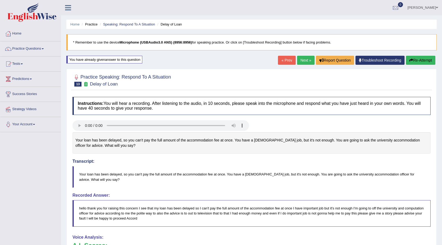
click at [159, 61] on div "Home Practice Speaking: Respond To A Situation Delay of Loan * Remember to use …" at bounding box center [251, 183] width 381 height 367
click at [438, 6] on link "Kamlesh Kauroo" at bounding box center [422, 7] width 38 height 14
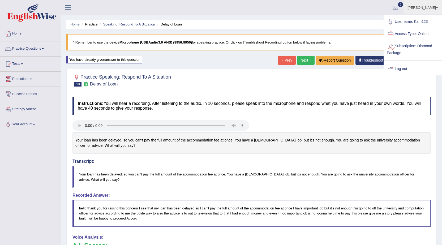
click at [406, 71] on link "Log out" at bounding box center [412, 69] width 57 height 12
